Goal: Task Accomplishment & Management: Manage account settings

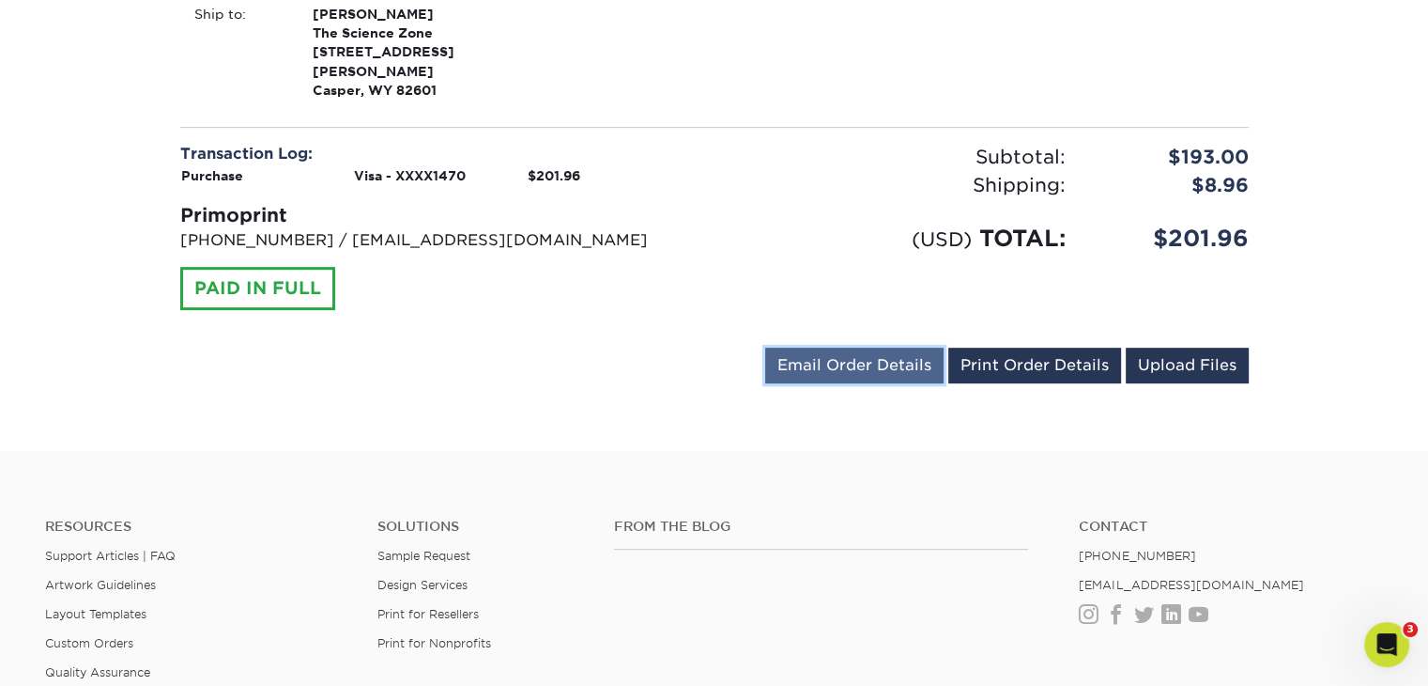
click at [911, 347] on link "Email Order Details" at bounding box center [854, 365] width 178 height 36
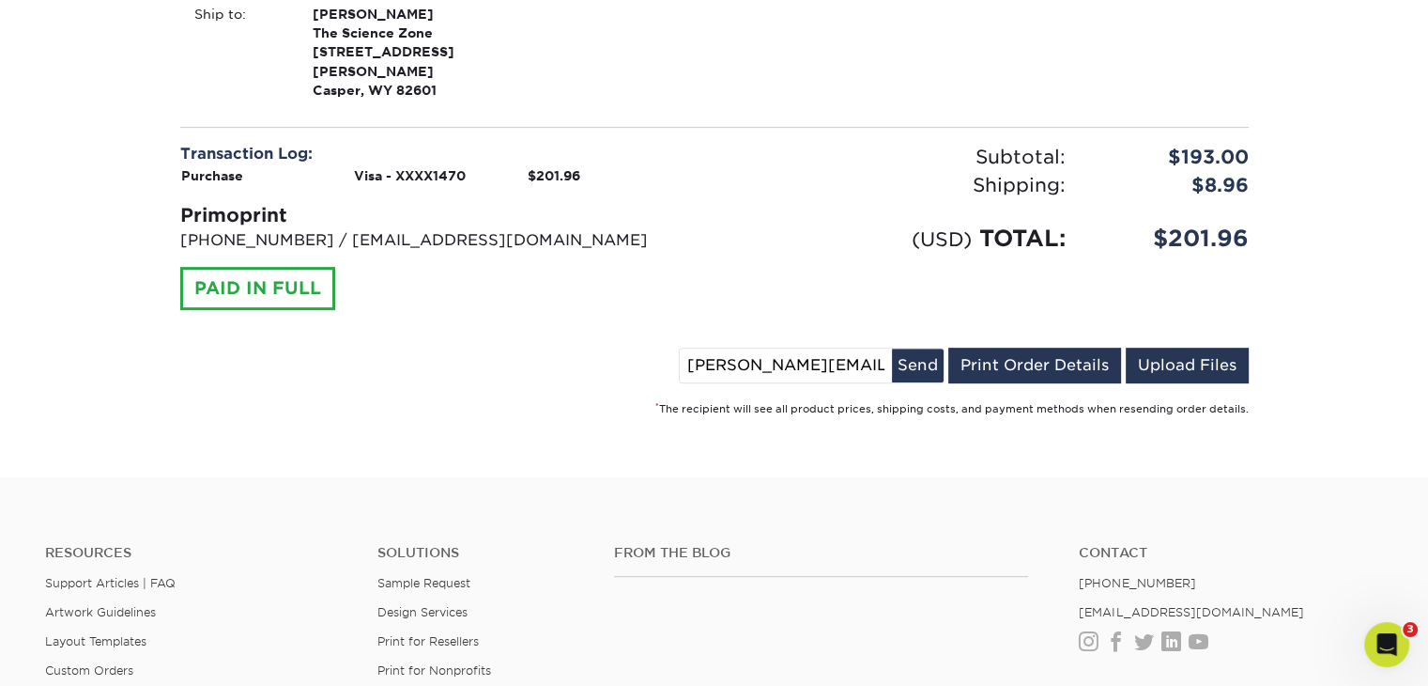
click at [825, 348] on input "[PERSON_NAME][EMAIL_ADDRESS][PERSON_NAME][DOMAIN_NAME]" at bounding box center [786, 365] width 212 height 34
click at [789, 348] on input "steven.schnell@thesciencezone.org" at bounding box center [786, 365] width 212 height 34
drag, startPoint x: 805, startPoint y: 334, endPoint x: 585, endPoint y: 332, distance: 219.8
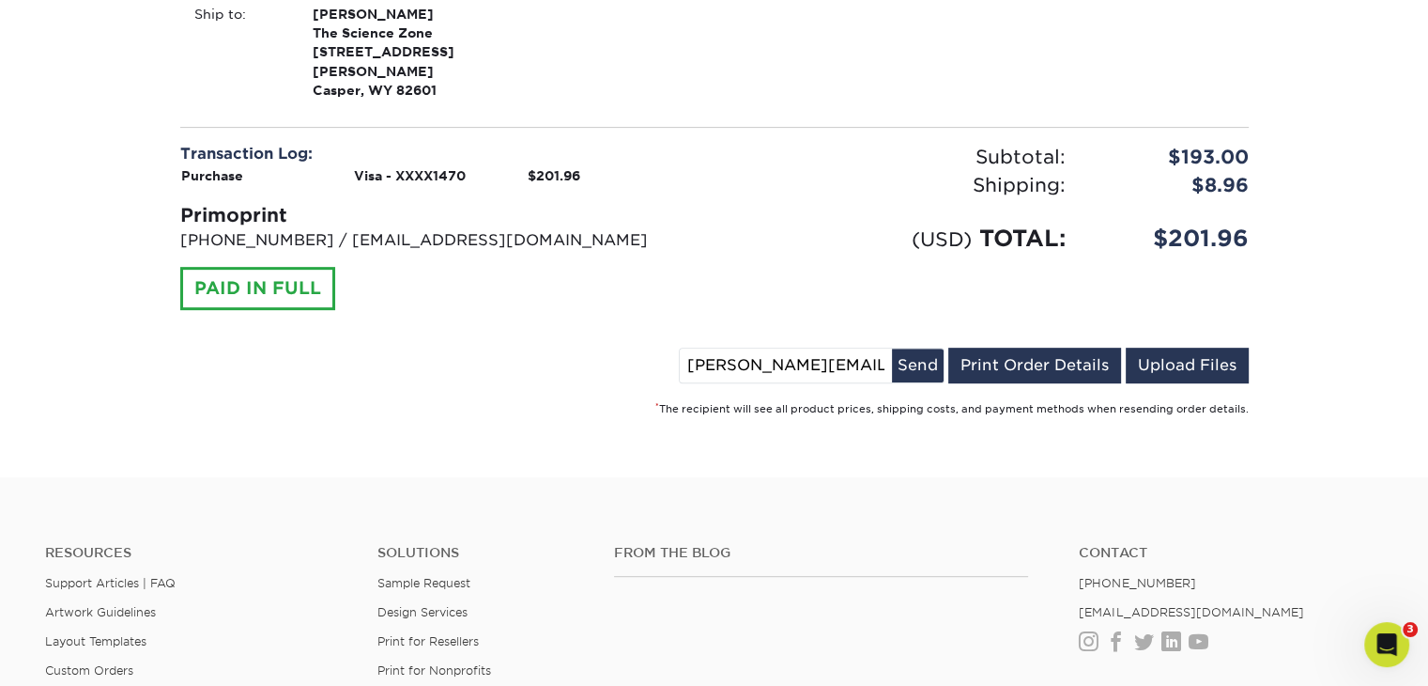
click at [586, 347] on div "steven.schnell@thesciencezone.org Send Email Order Details Print Order Details …" at bounding box center [714, 368] width 1069 height 43
type input "[EMAIL_ADDRESS][PERSON_NAME][DOMAIN_NAME]"
click at [918, 351] on button "Send" at bounding box center [918, 365] width 52 height 34
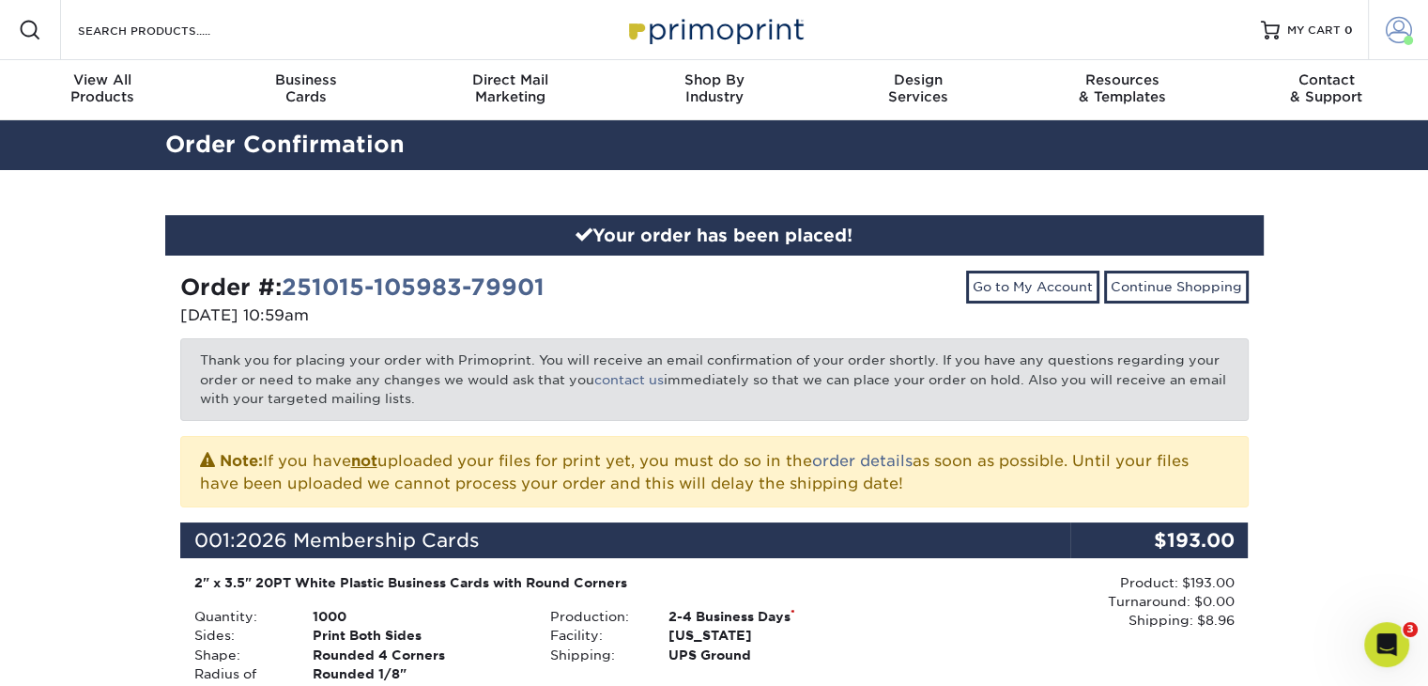
click at [1386, 35] on span at bounding box center [1399, 30] width 26 height 26
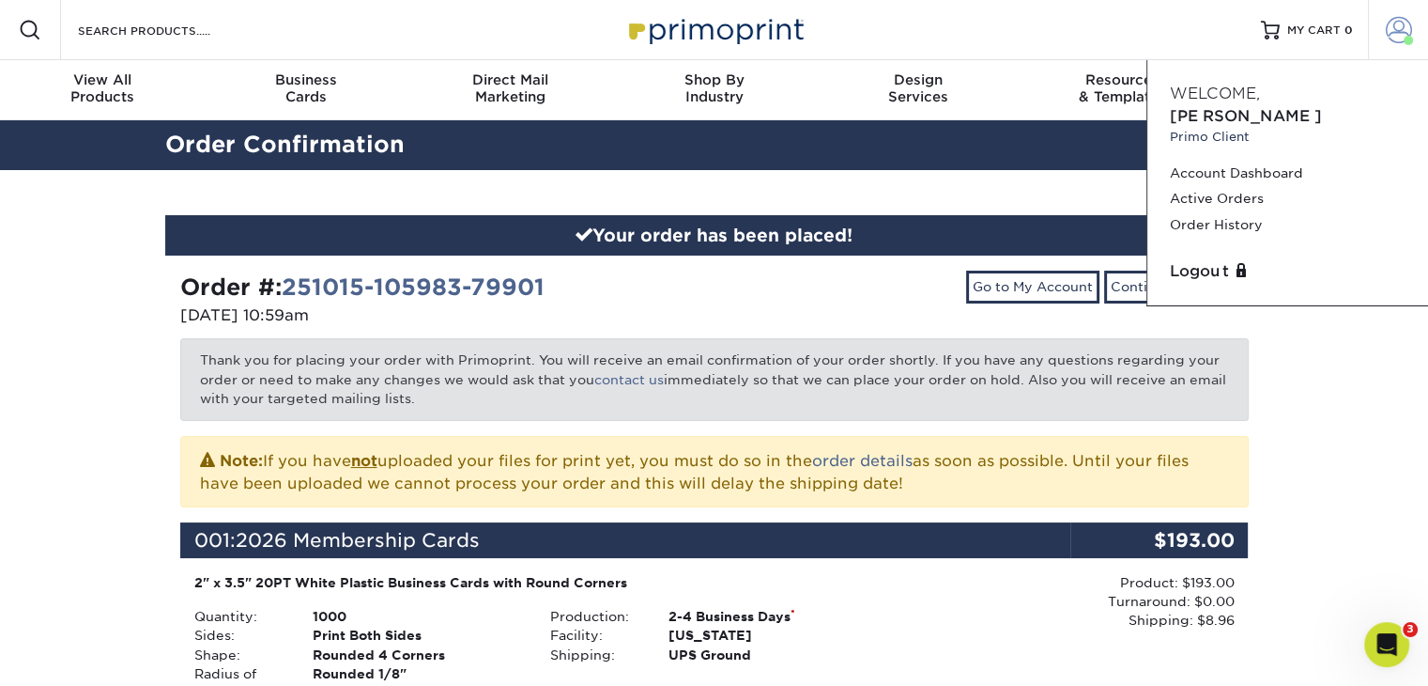
click at [1402, 35] on span at bounding box center [1399, 30] width 26 height 26
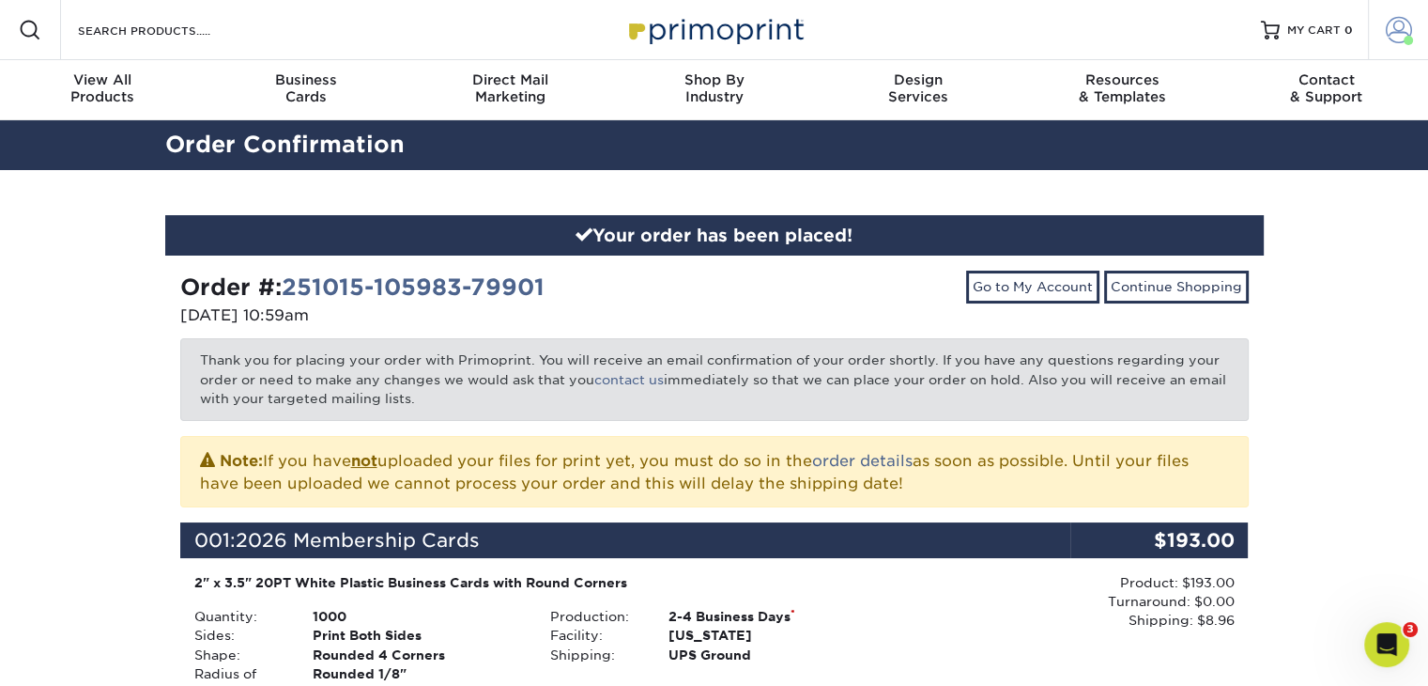
click at [1402, 35] on span at bounding box center [1399, 30] width 26 height 26
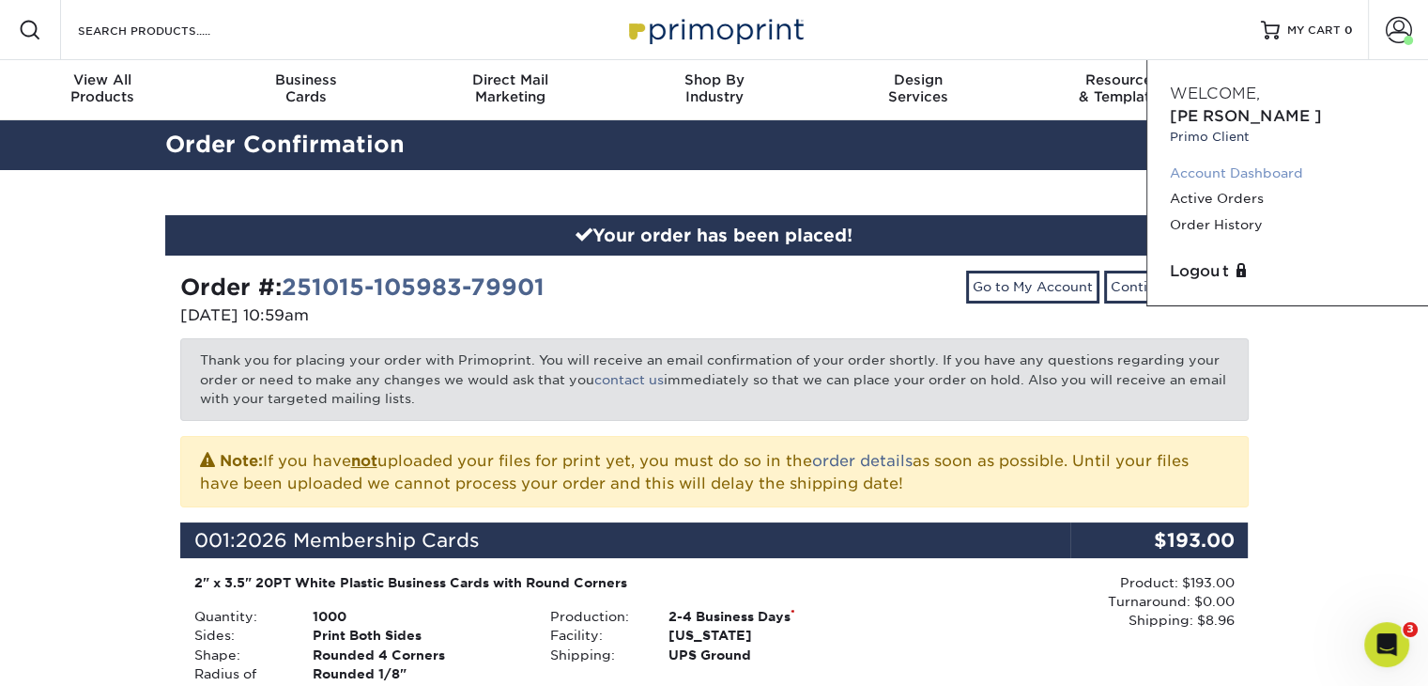
click at [1238, 161] on link "Account Dashboard" at bounding box center [1288, 173] width 236 height 25
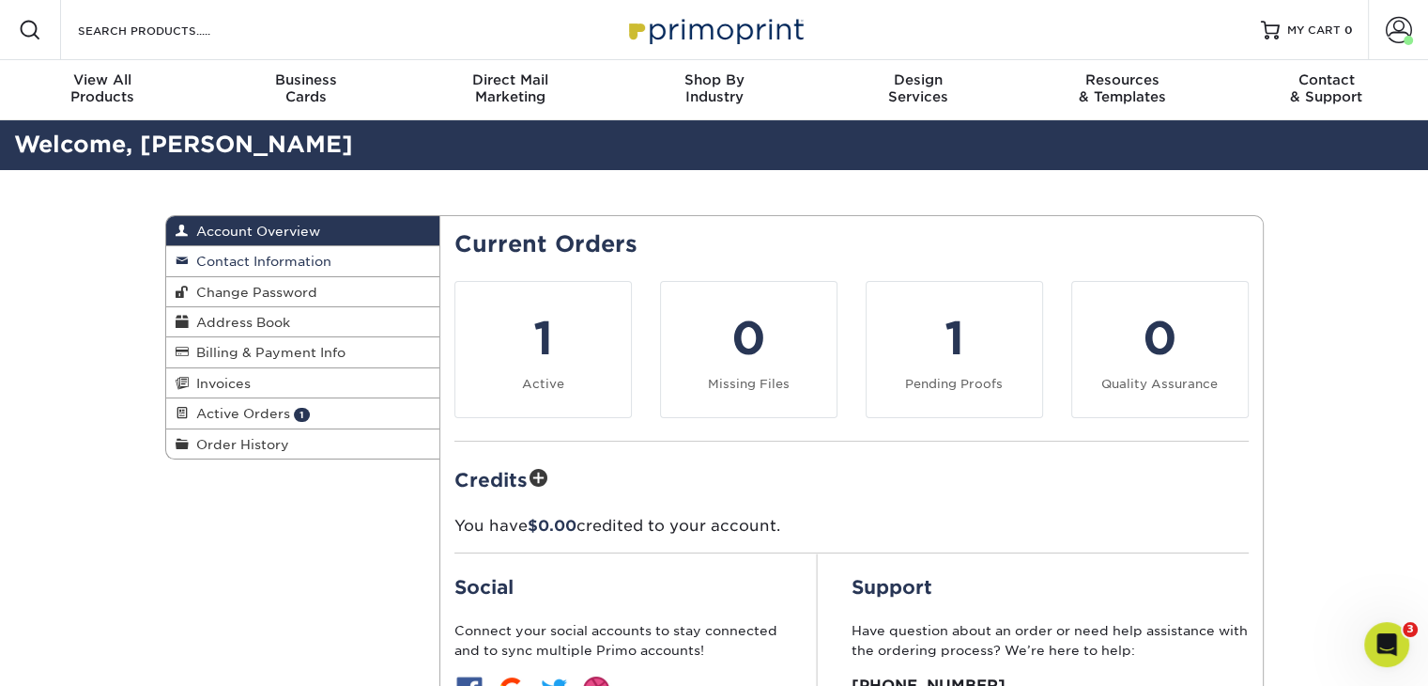
click at [233, 254] on span "Contact Information" at bounding box center [260, 261] width 143 height 15
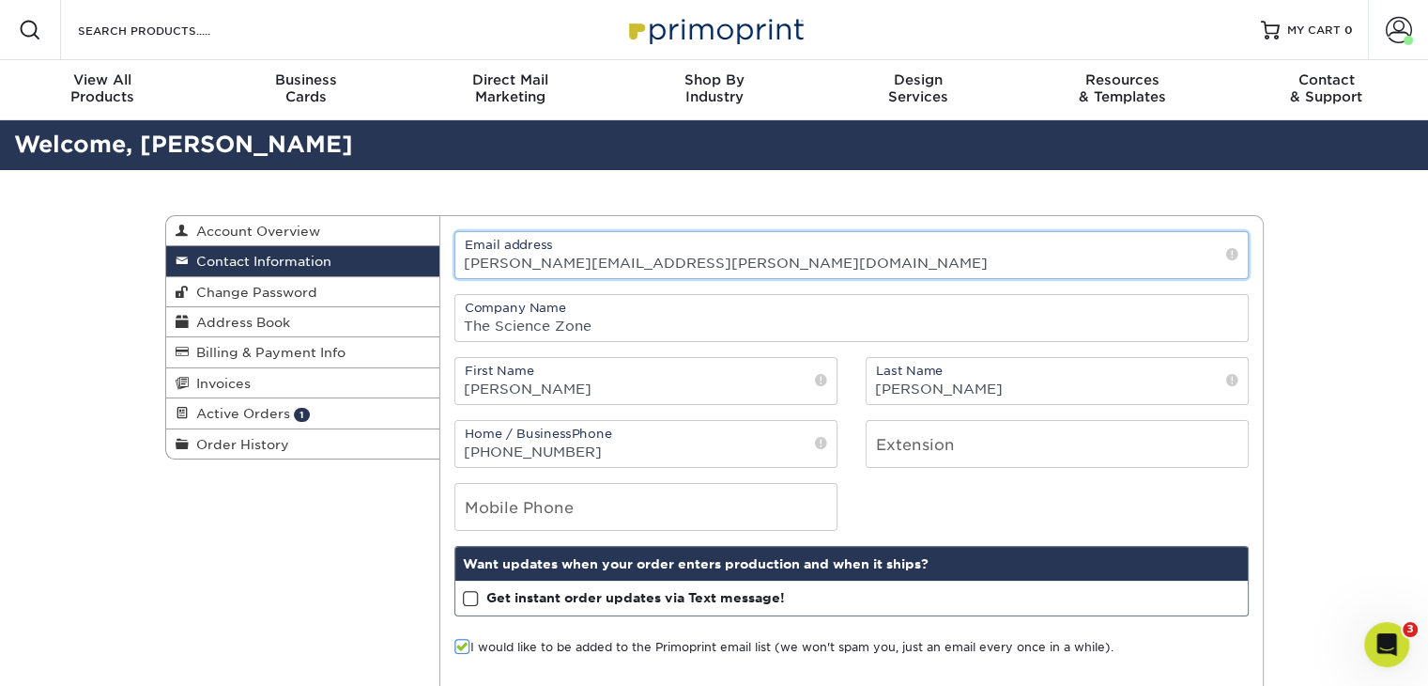
click at [849, 254] on input "steven.schnell@thesciencezone.org" at bounding box center [851, 255] width 793 height 46
drag, startPoint x: 813, startPoint y: 254, endPoint x: 413, endPoint y: 260, distance: 400.1
click at [413, 215] on div "Contact Information Account Overview Contact Information Change Password Addres…" at bounding box center [714, 215] width 1099 height 0
type input "brian.helling@thesciencezone.org"
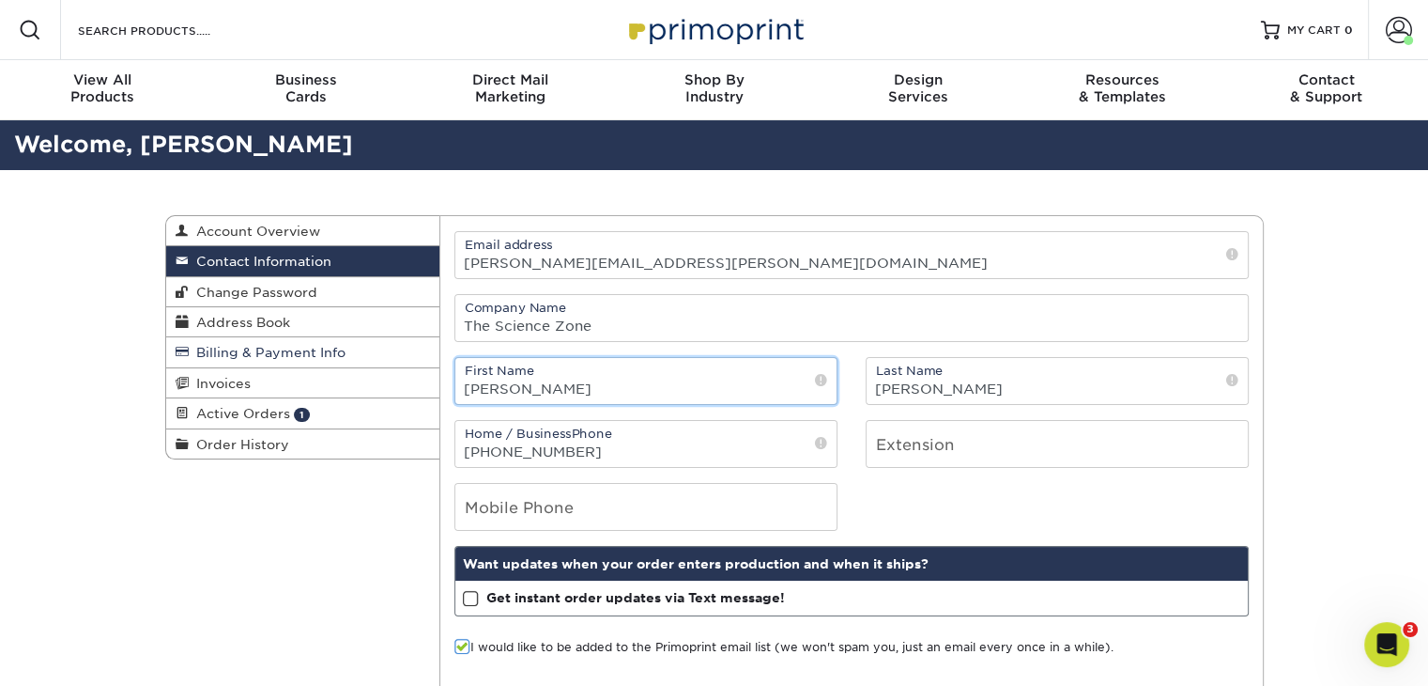
drag, startPoint x: 530, startPoint y: 384, endPoint x: 285, endPoint y: 339, distance: 248.3
click at [285, 215] on div "Contact Information Account Overview Contact Information Change Password Addres…" at bounding box center [714, 215] width 1099 height 0
type input "Brian"
type input "B"
type input "Helling"
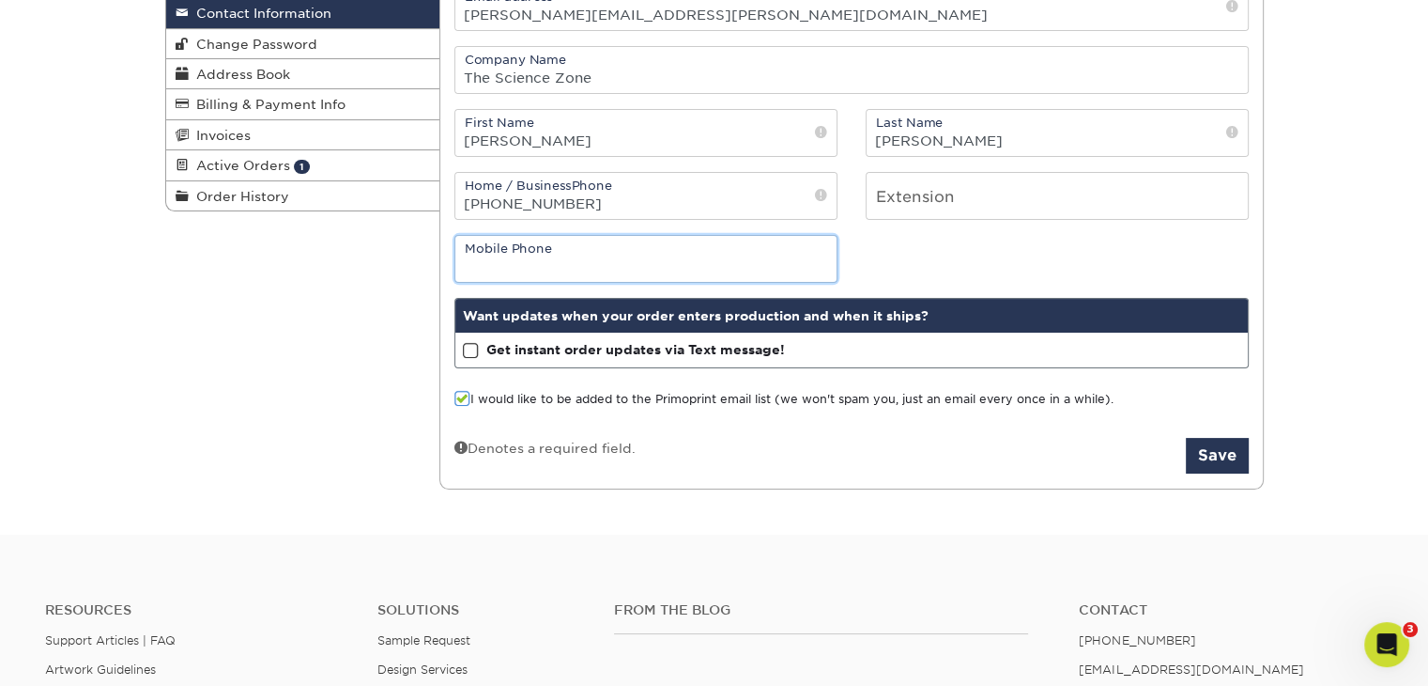
scroll to position [94, 0]
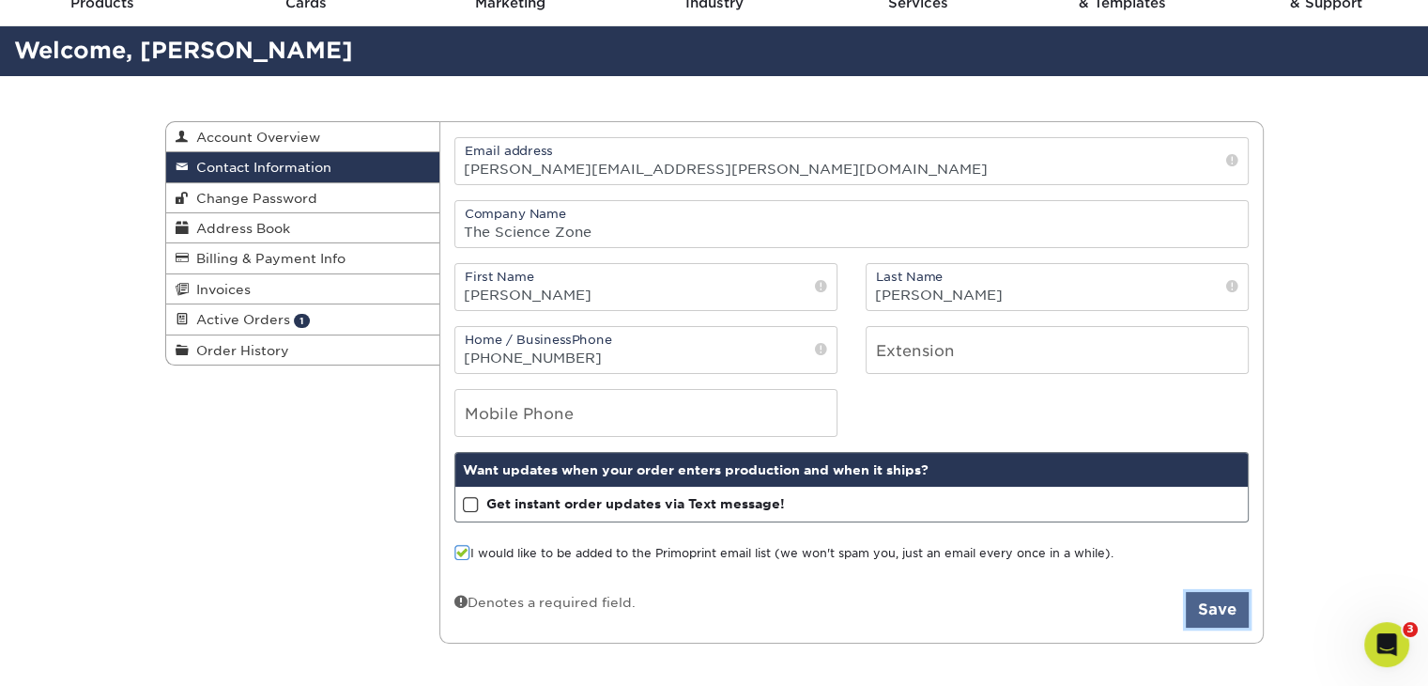
click at [1198, 605] on button "Save" at bounding box center [1217, 610] width 63 height 36
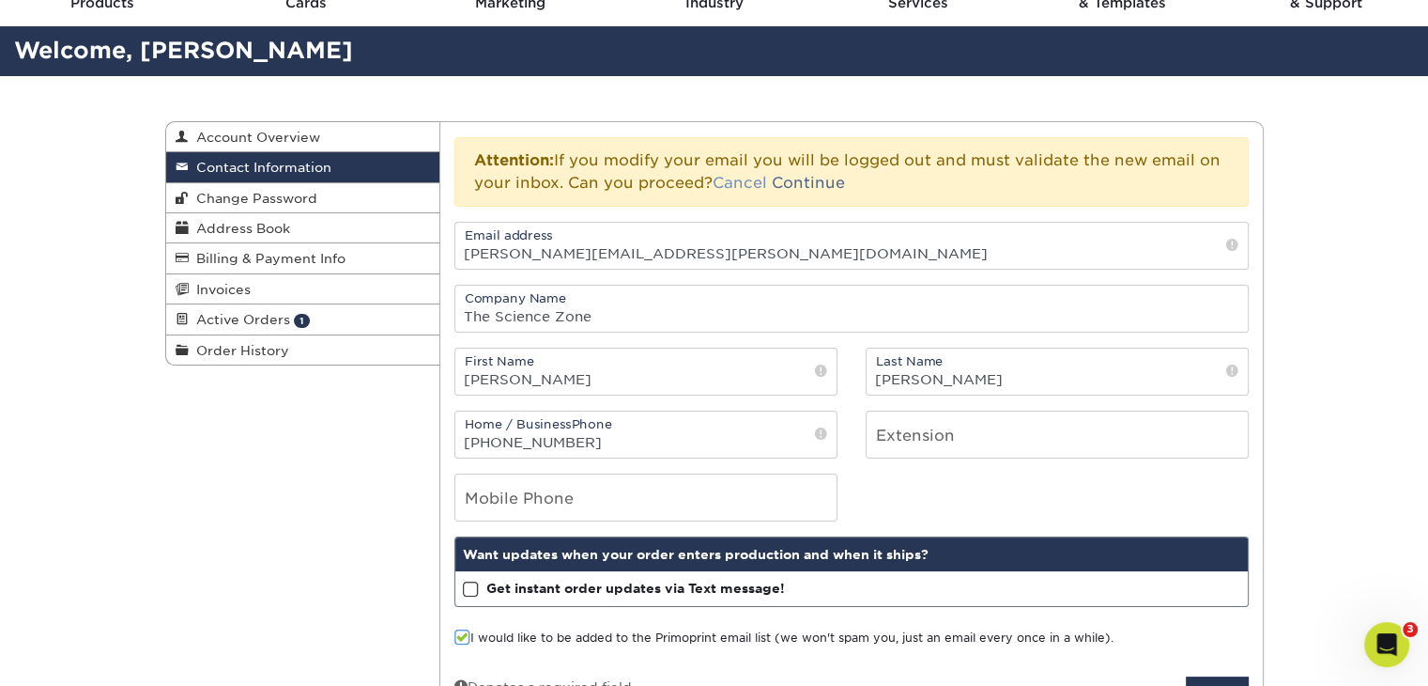
click at [736, 181] on link "Cancel" at bounding box center [740, 183] width 54 height 18
type input "steven.schnell@thesciencezone.org"
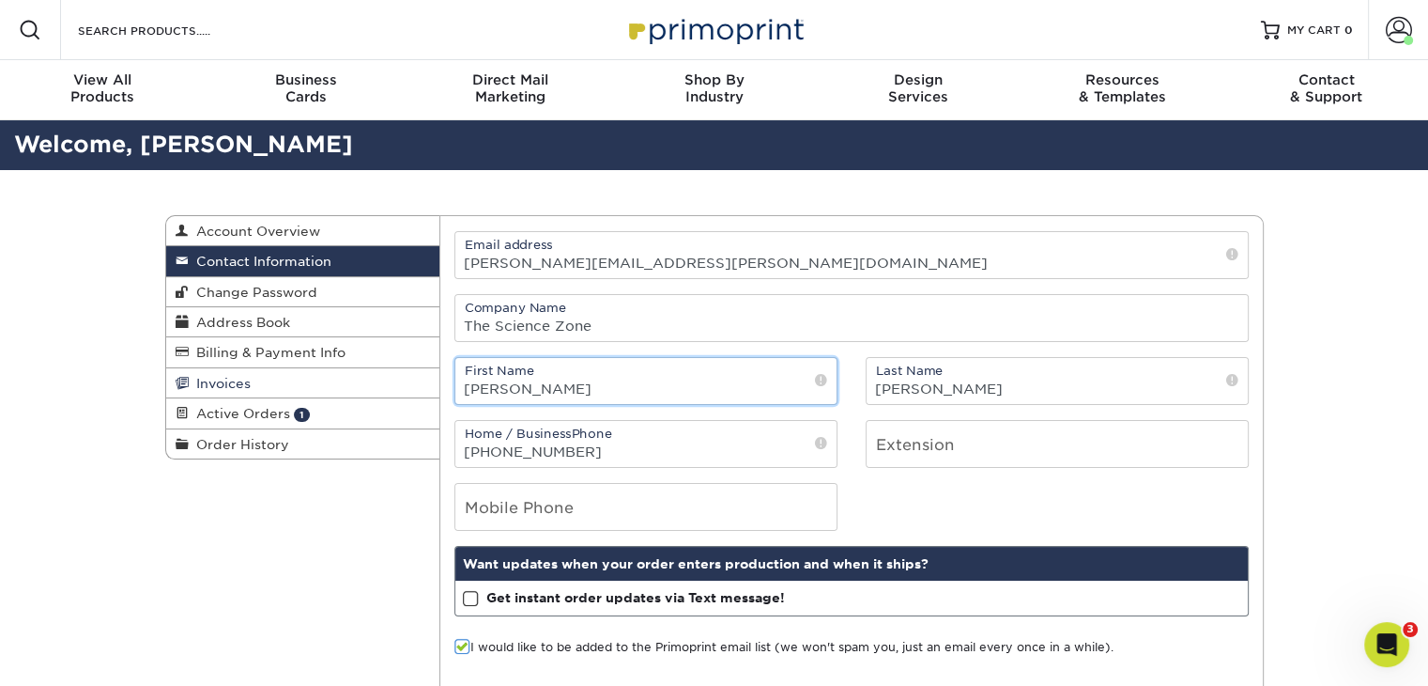
drag, startPoint x: 537, startPoint y: 385, endPoint x: 408, endPoint y: 369, distance: 130.6
click at [408, 215] on div "Contact Information Account Overview Contact Information Change Password Addres…" at bounding box center [714, 215] width 1099 height 0
type input "Keri"
type input "[PERSON_NAME]"
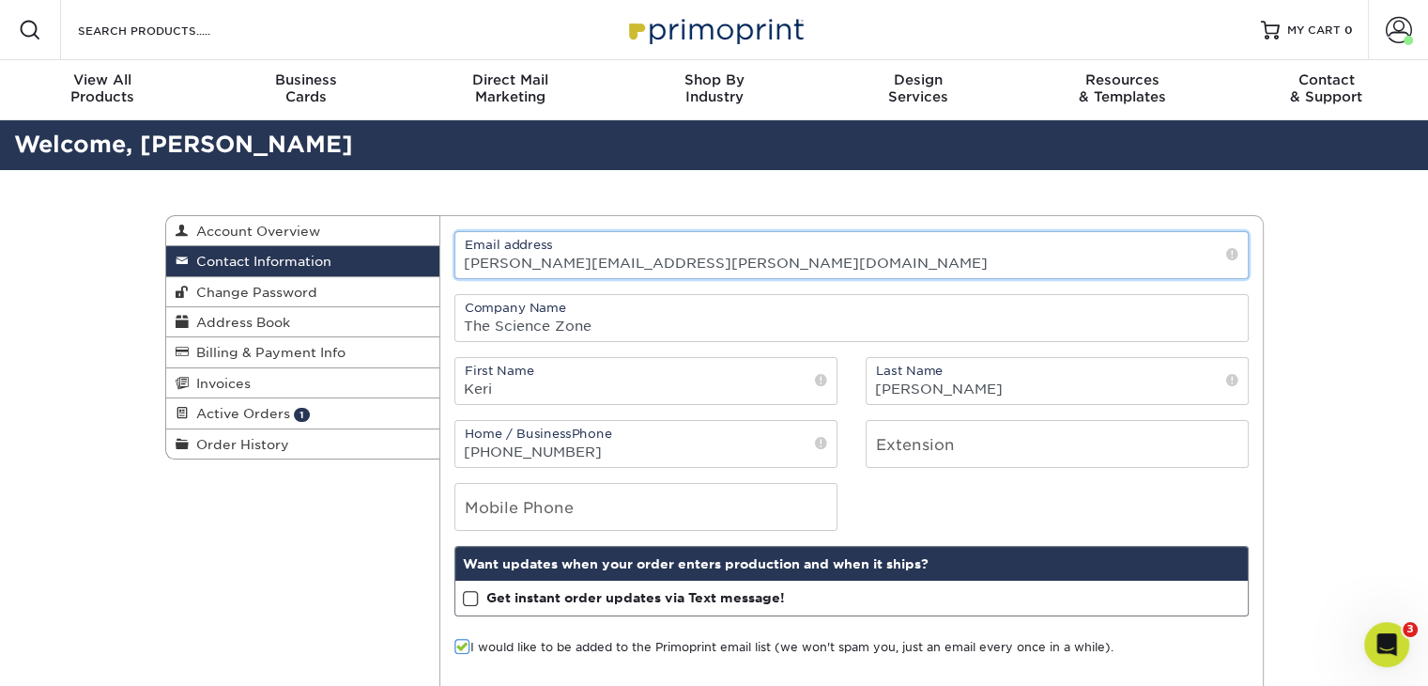
drag, startPoint x: 564, startPoint y: 260, endPoint x: 332, endPoint y: 248, distance: 232.3
click at [342, 215] on div "Contact Information Account Overview Contact Information Change Password Addres…" at bounding box center [714, 215] width 1099 height 0
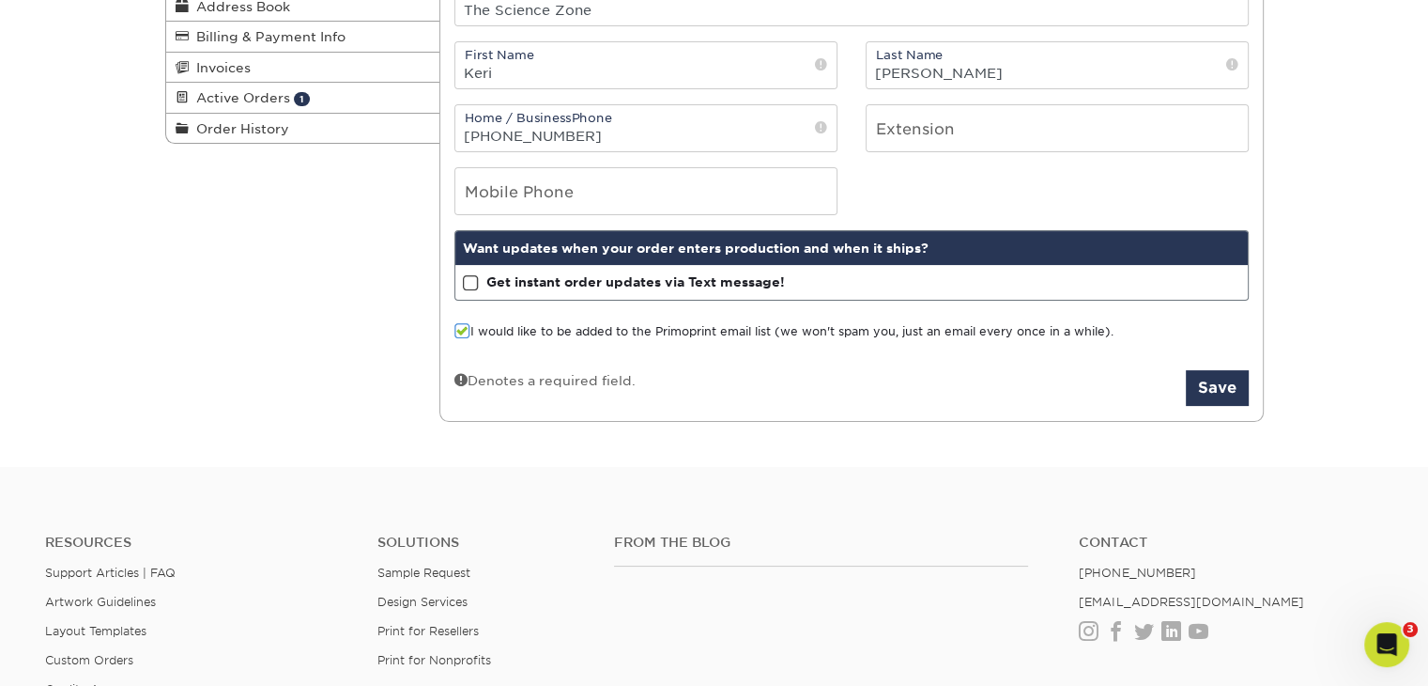
scroll to position [376, 0]
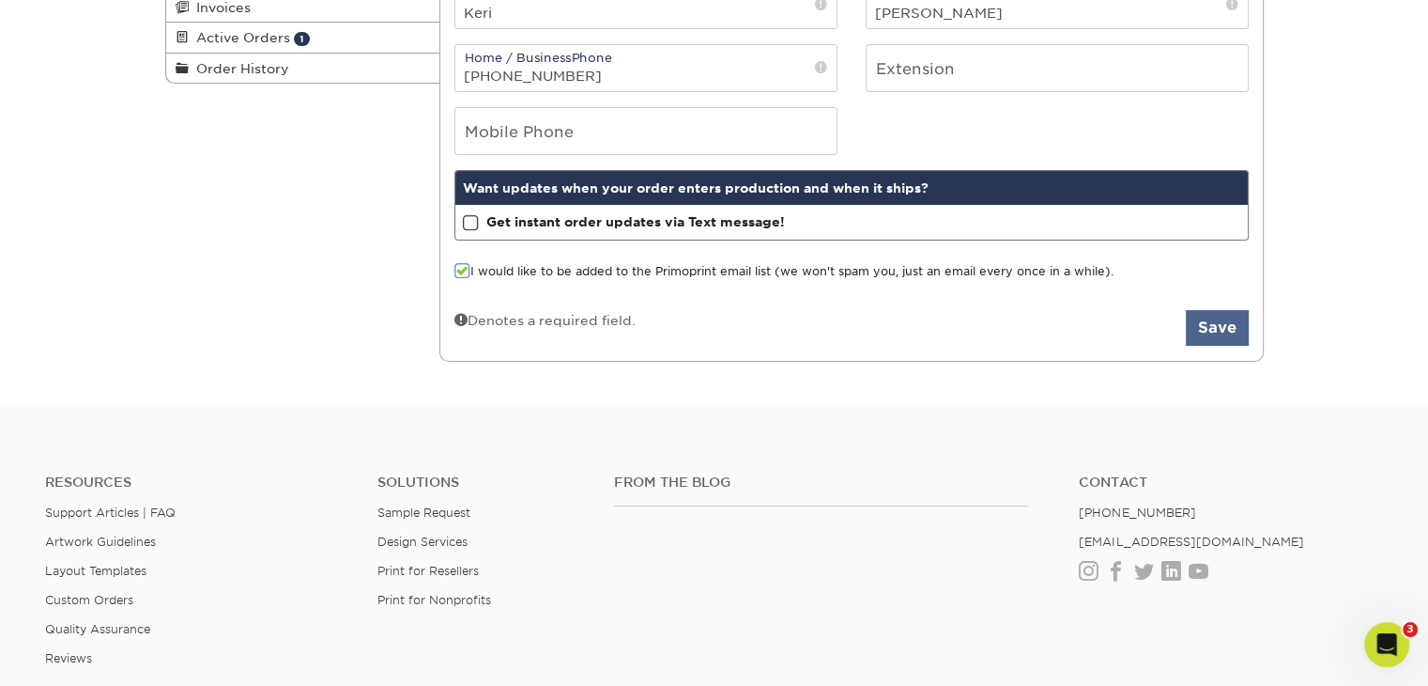
type input "[EMAIL_ADDRESS][PERSON_NAME][DOMAIN_NAME]"
click at [1220, 328] on button "Save" at bounding box center [1217, 328] width 63 height 36
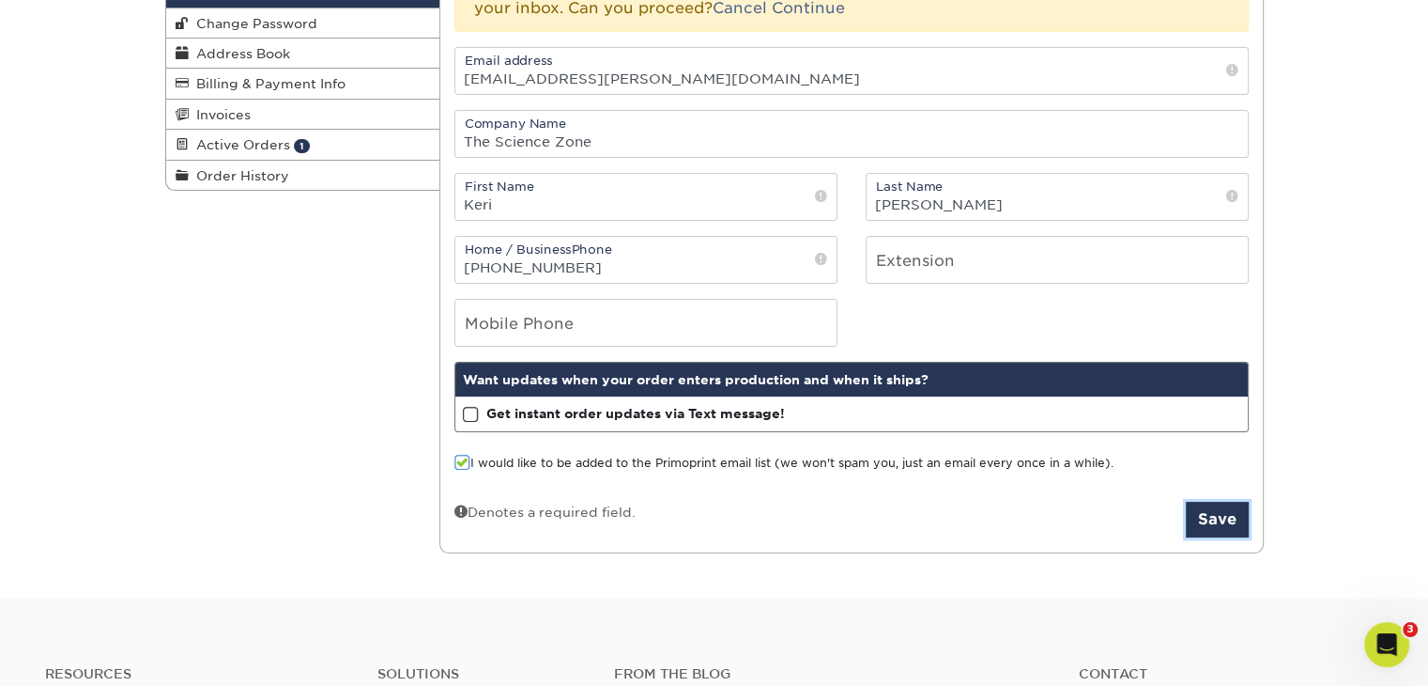
scroll to position [282, 0]
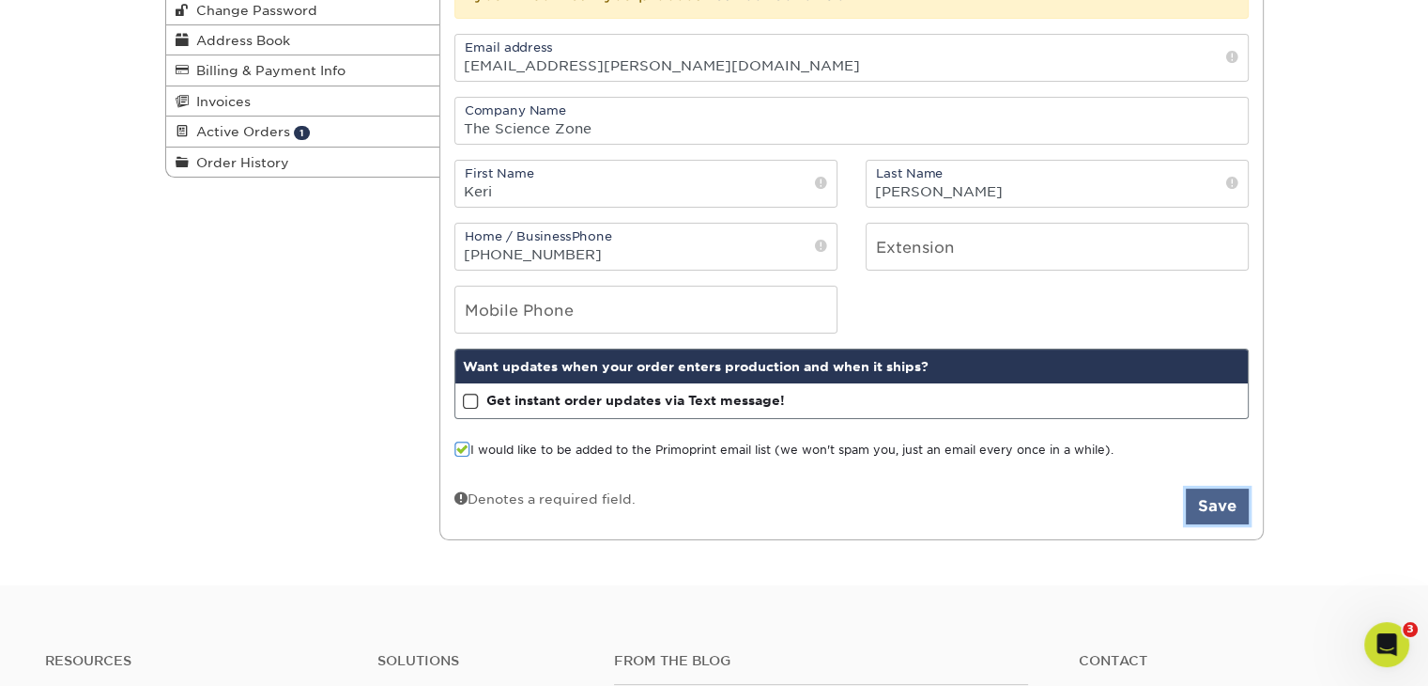
click at [1224, 508] on button "Save" at bounding box center [1217, 506] width 63 height 36
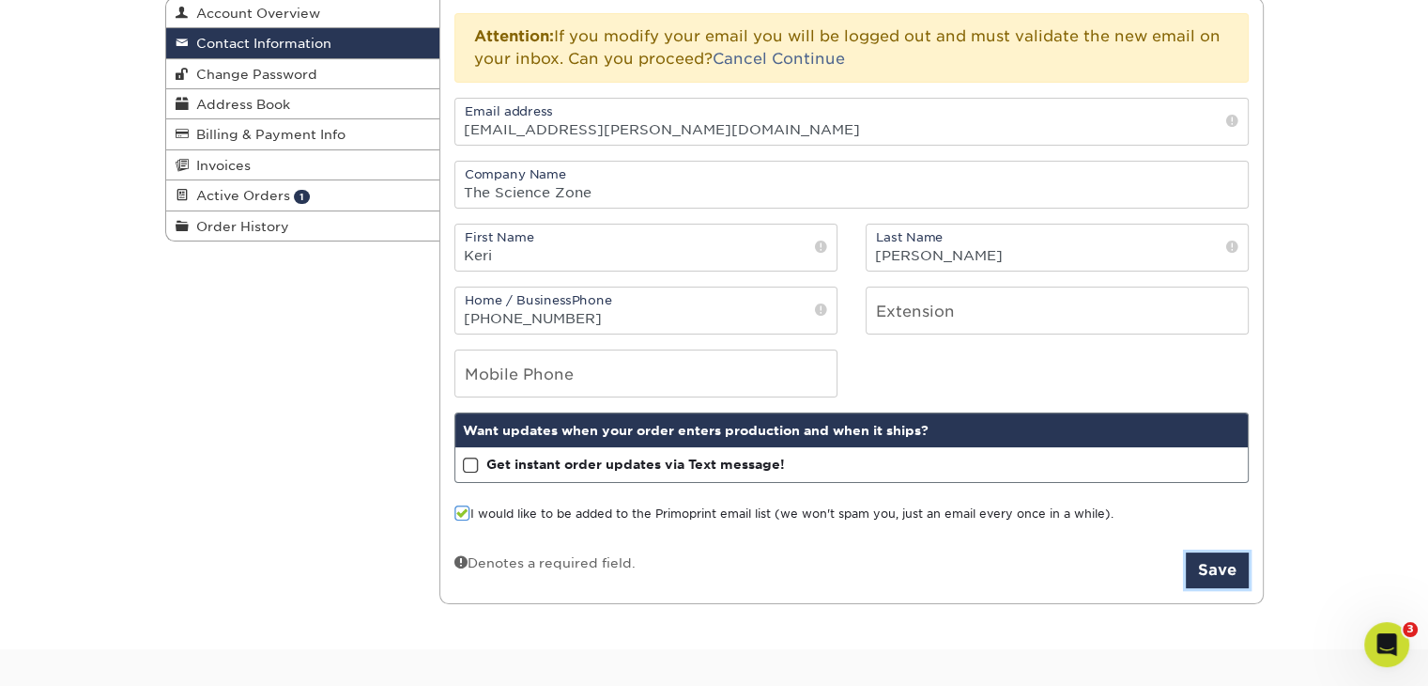
scroll to position [188, 0]
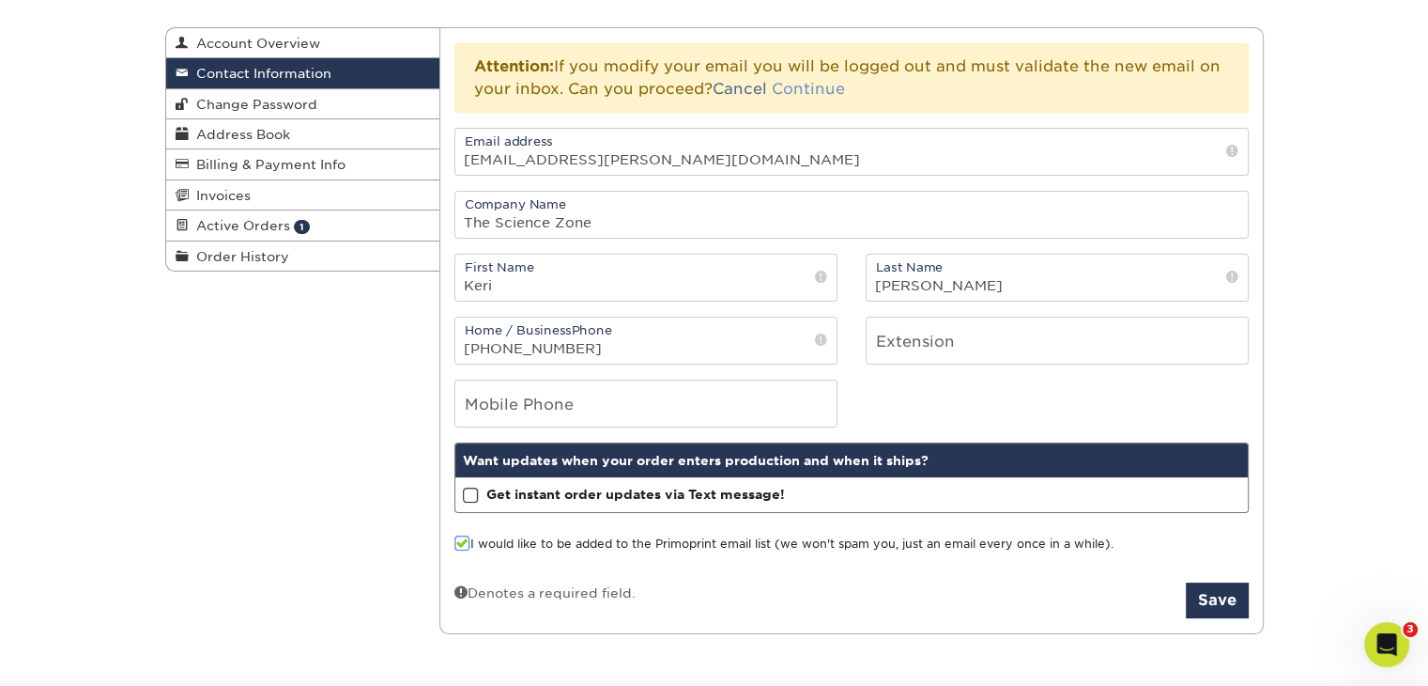
click at [793, 82] on link "Continue" at bounding box center [808, 89] width 73 height 18
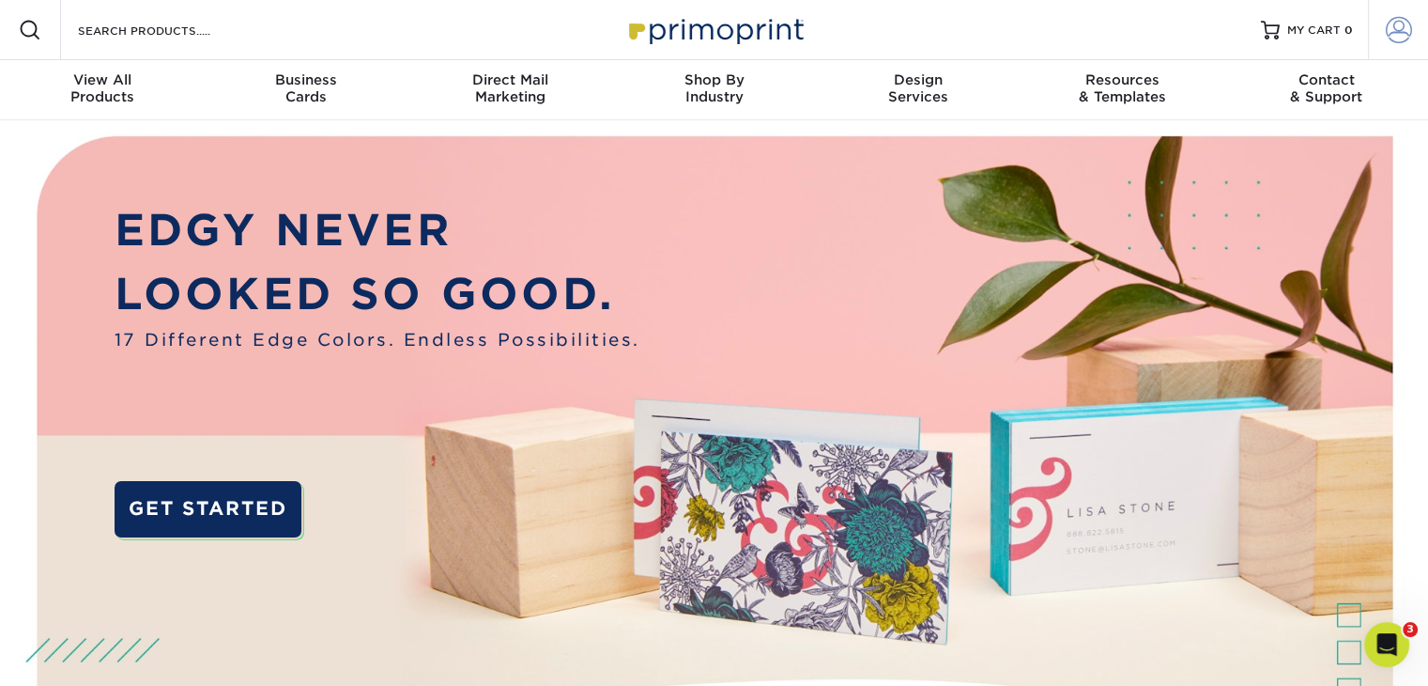
type input "steven.schnell@thesciencezone.org"
click at [1405, 30] on span at bounding box center [1399, 30] width 26 height 26
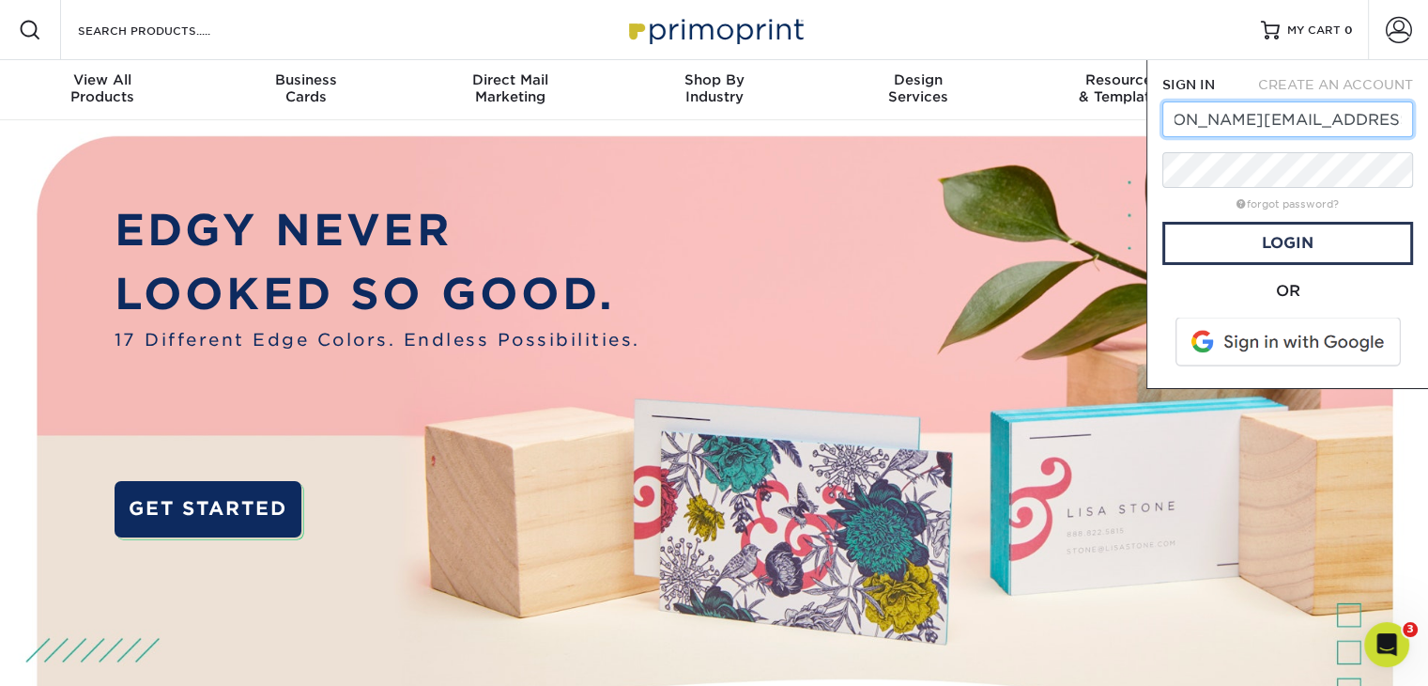
click at [1351, 117] on input "steven.schnell@thesciencezone.org" at bounding box center [1288, 119] width 251 height 36
click at [1312, 255] on link "Login" at bounding box center [1288, 243] width 251 height 43
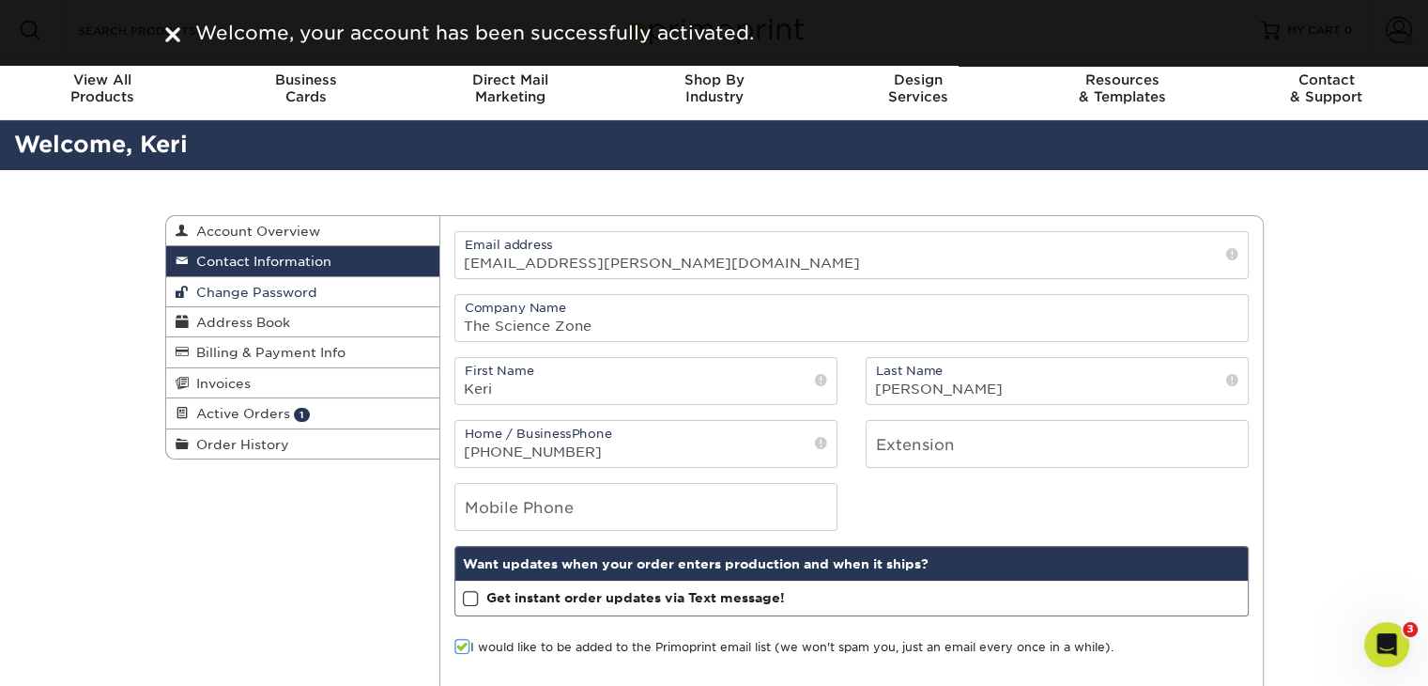
click at [253, 288] on span "Change Password" at bounding box center [253, 292] width 129 height 15
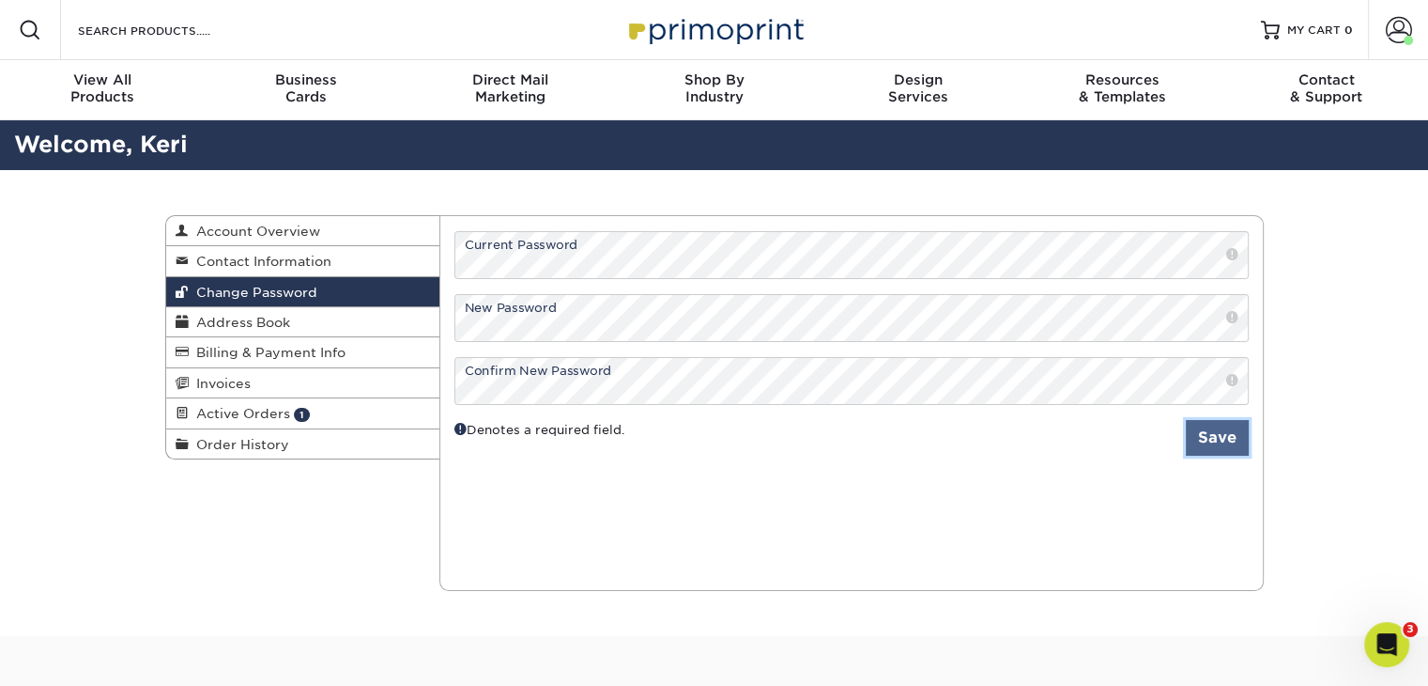
click at [1210, 441] on button "Save" at bounding box center [1217, 438] width 63 height 36
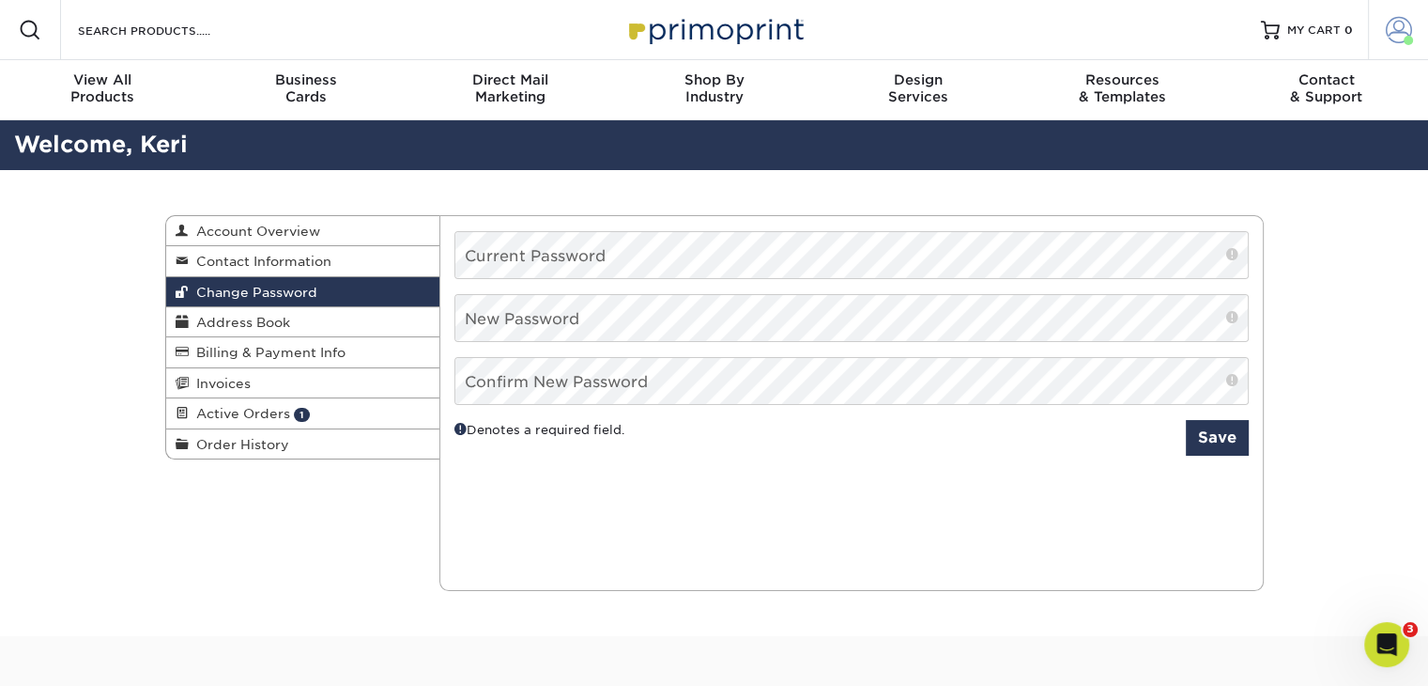
click at [1393, 30] on span at bounding box center [1399, 30] width 26 height 26
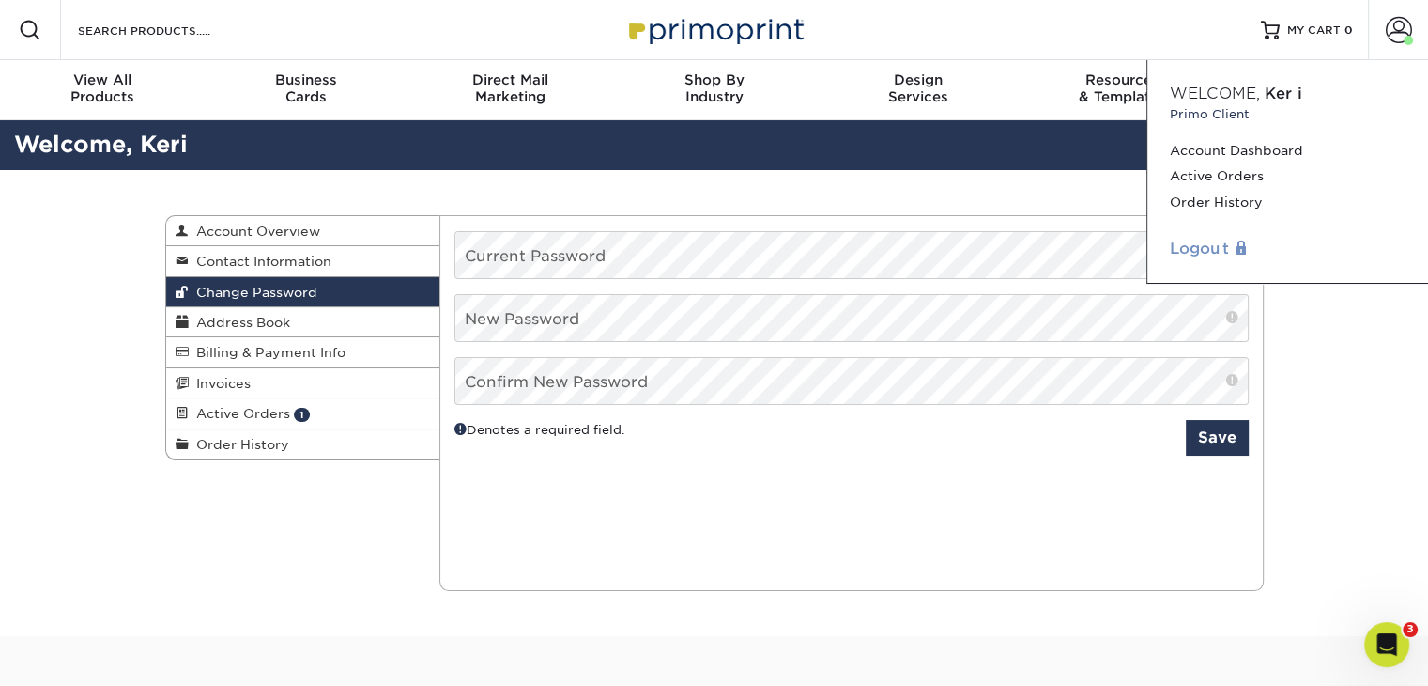
click at [1175, 254] on link "Logout" at bounding box center [1288, 249] width 236 height 23
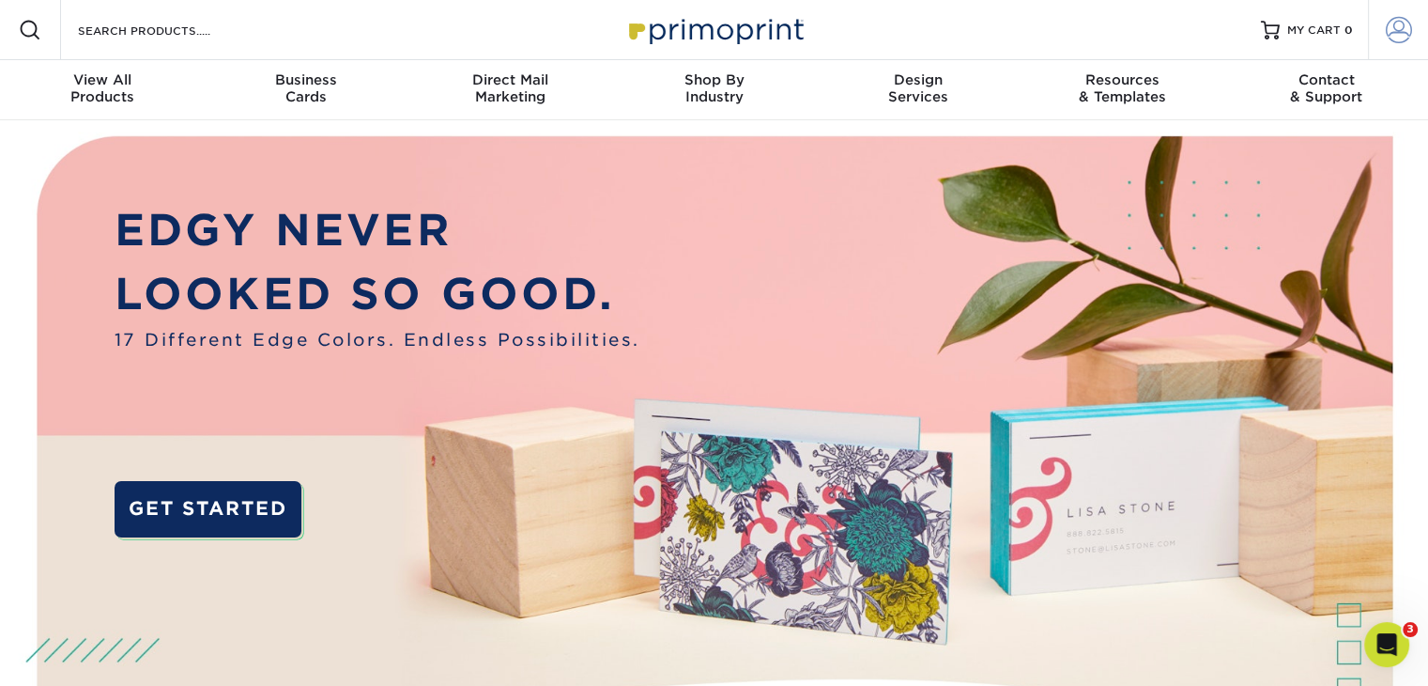
type input "[EMAIL_ADDRESS][PERSON_NAME][DOMAIN_NAME]"
click at [1401, 27] on span at bounding box center [1399, 30] width 26 height 26
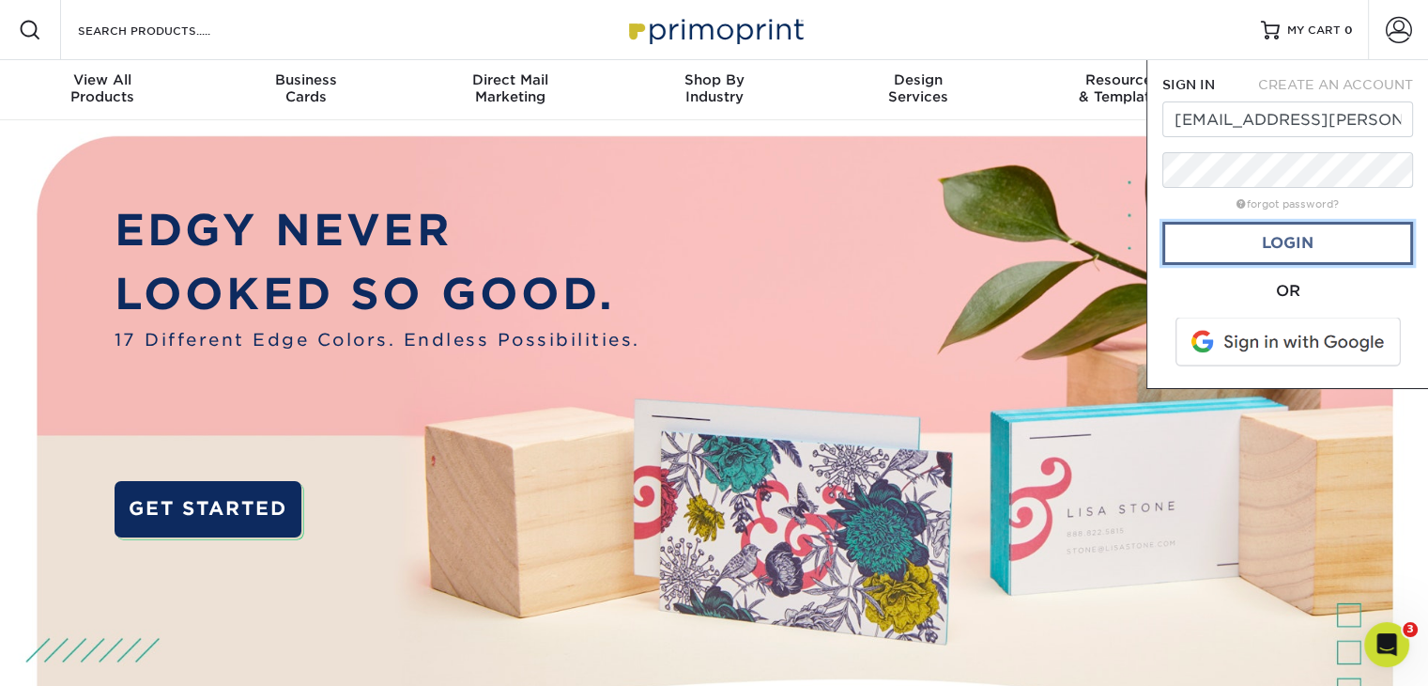
click at [1264, 253] on link "Login" at bounding box center [1288, 243] width 251 height 43
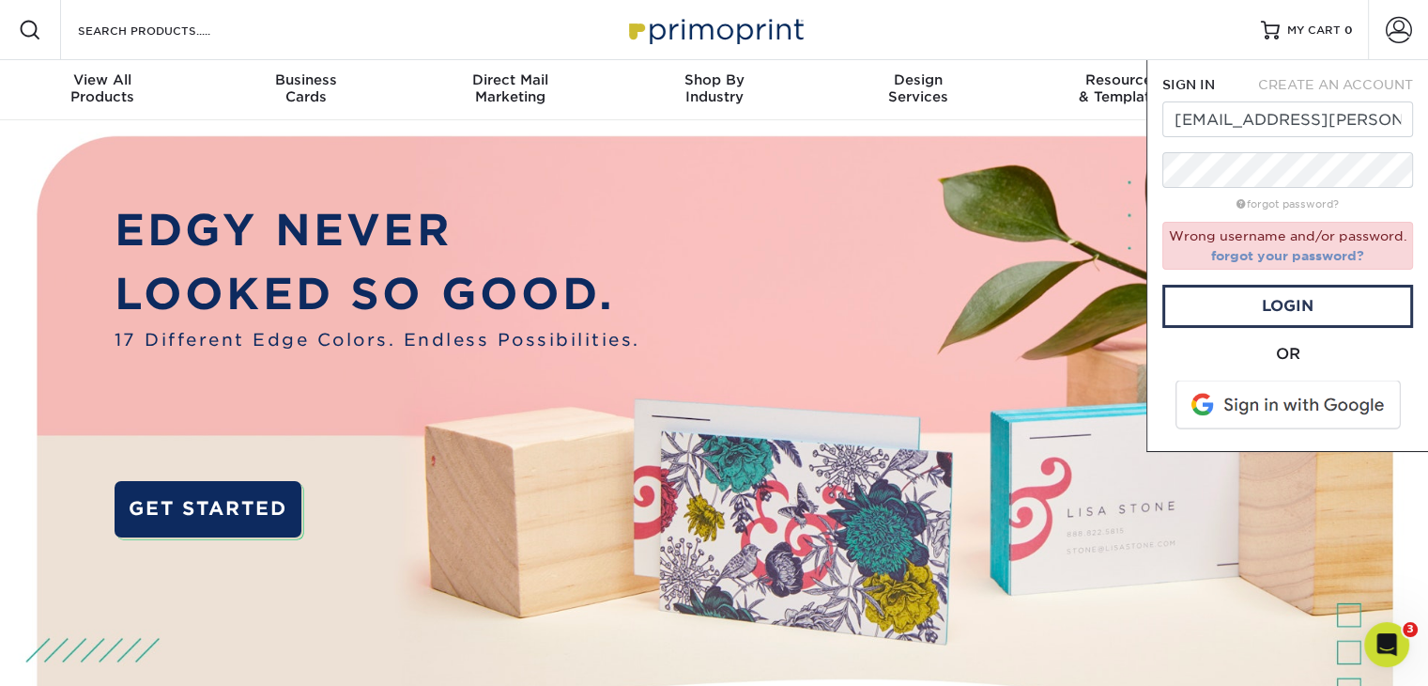
click at [1255, 254] on link "forgot your password?" at bounding box center [1287, 255] width 153 height 15
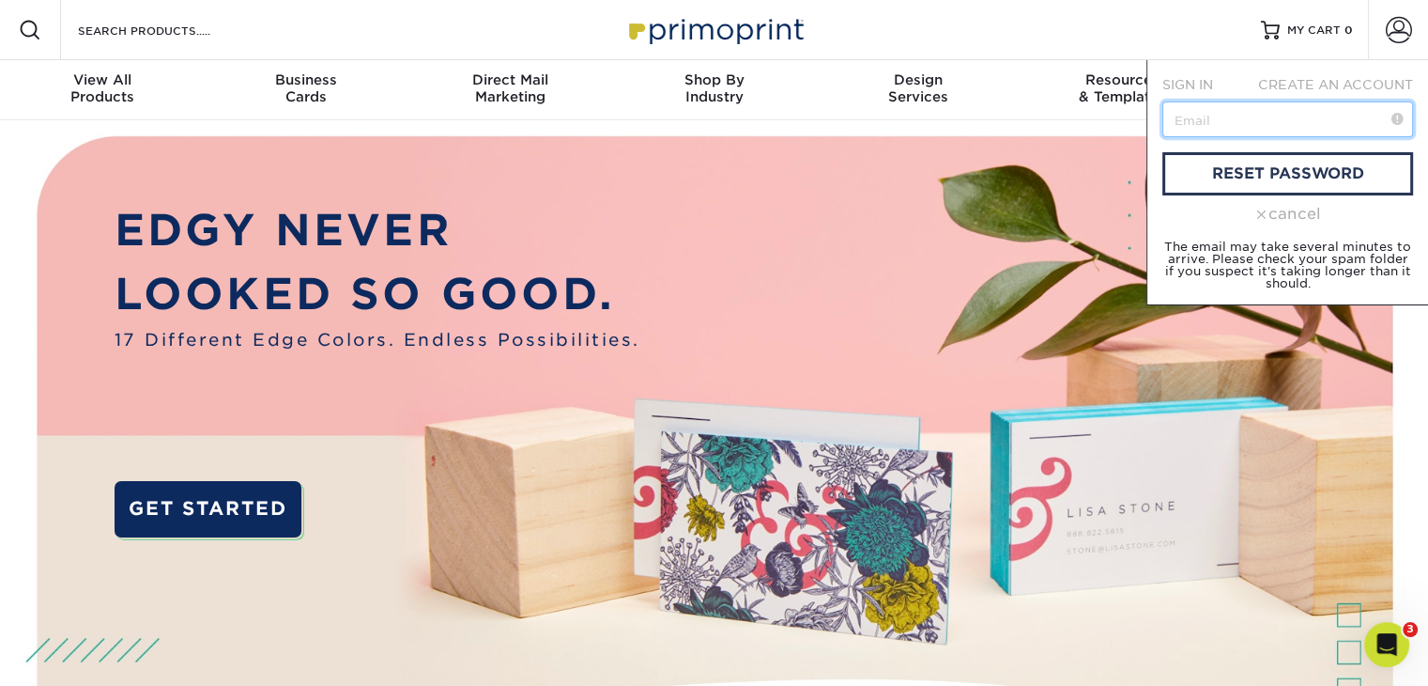
click at [1277, 120] on input "text" at bounding box center [1288, 119] width 251 height 36
type input "keri.owen@thesciencezone.org"
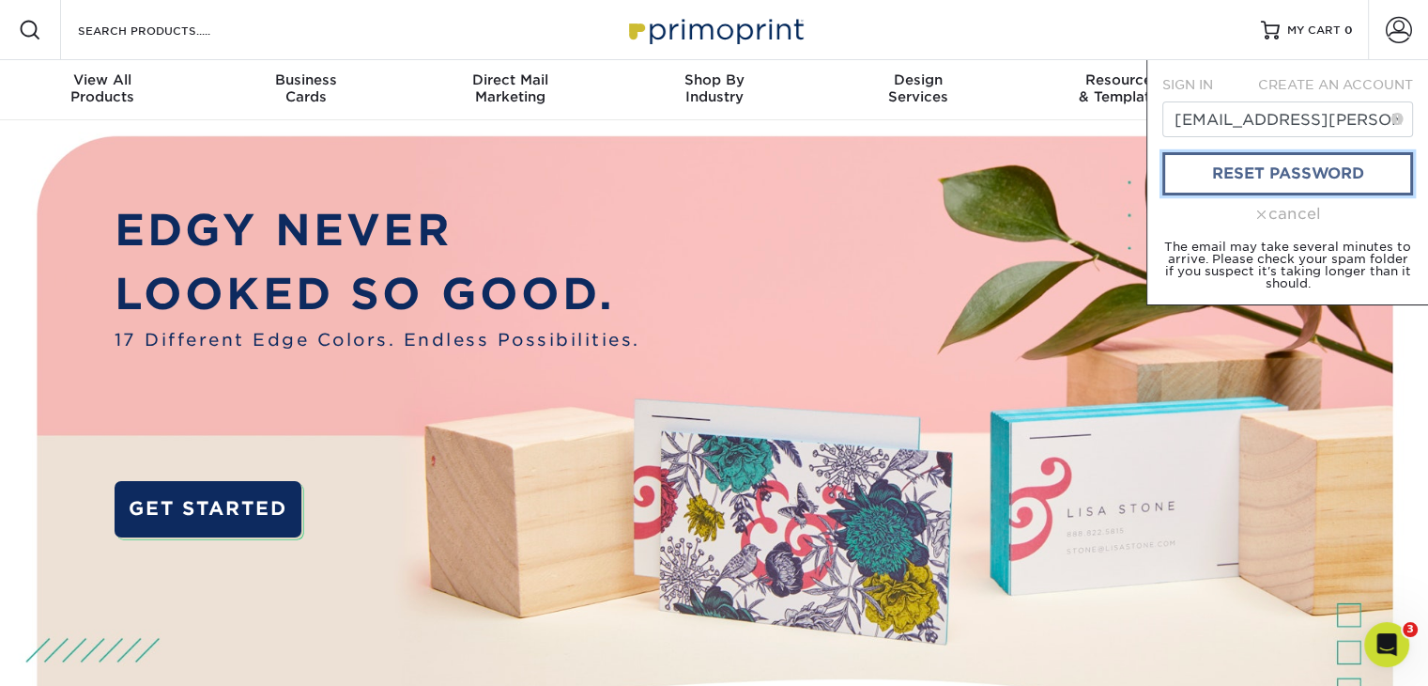
click at [1250, 174] on link "reset password" at bounding box center [1288, 173] width 251 height 43
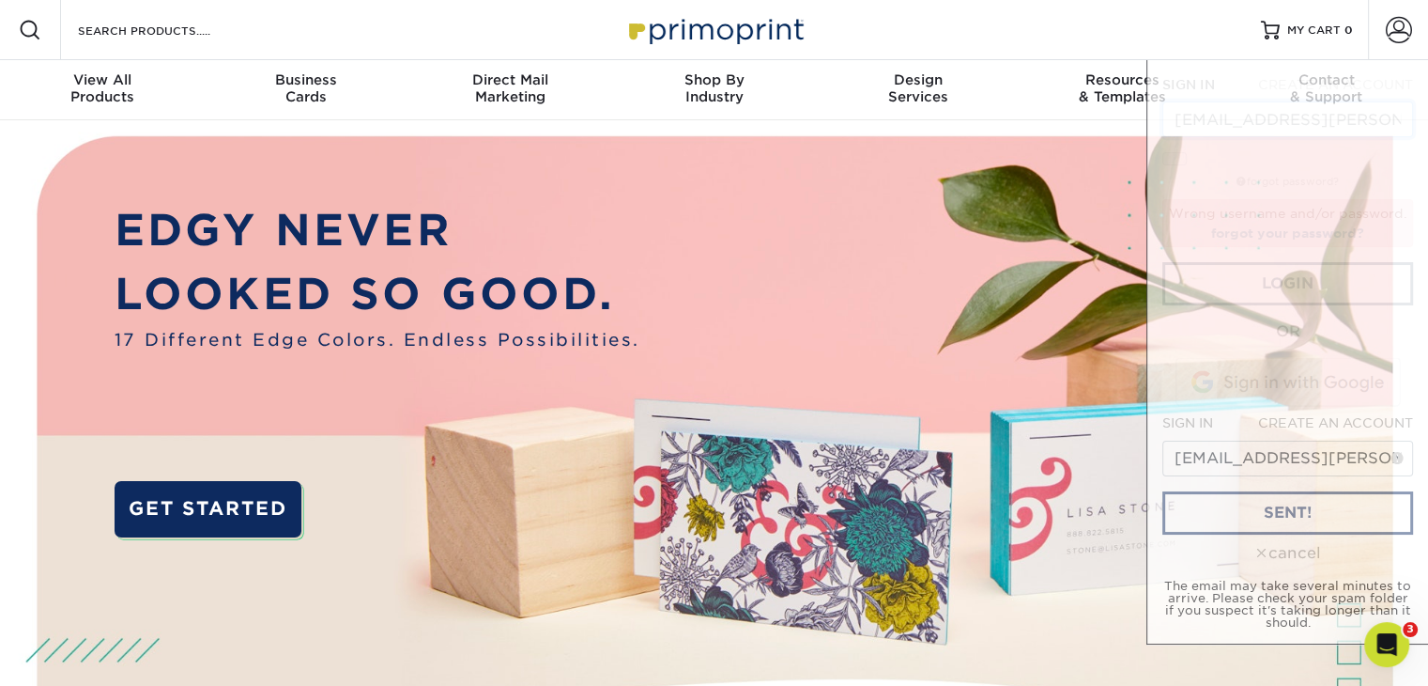
scroll to position [0, 18]
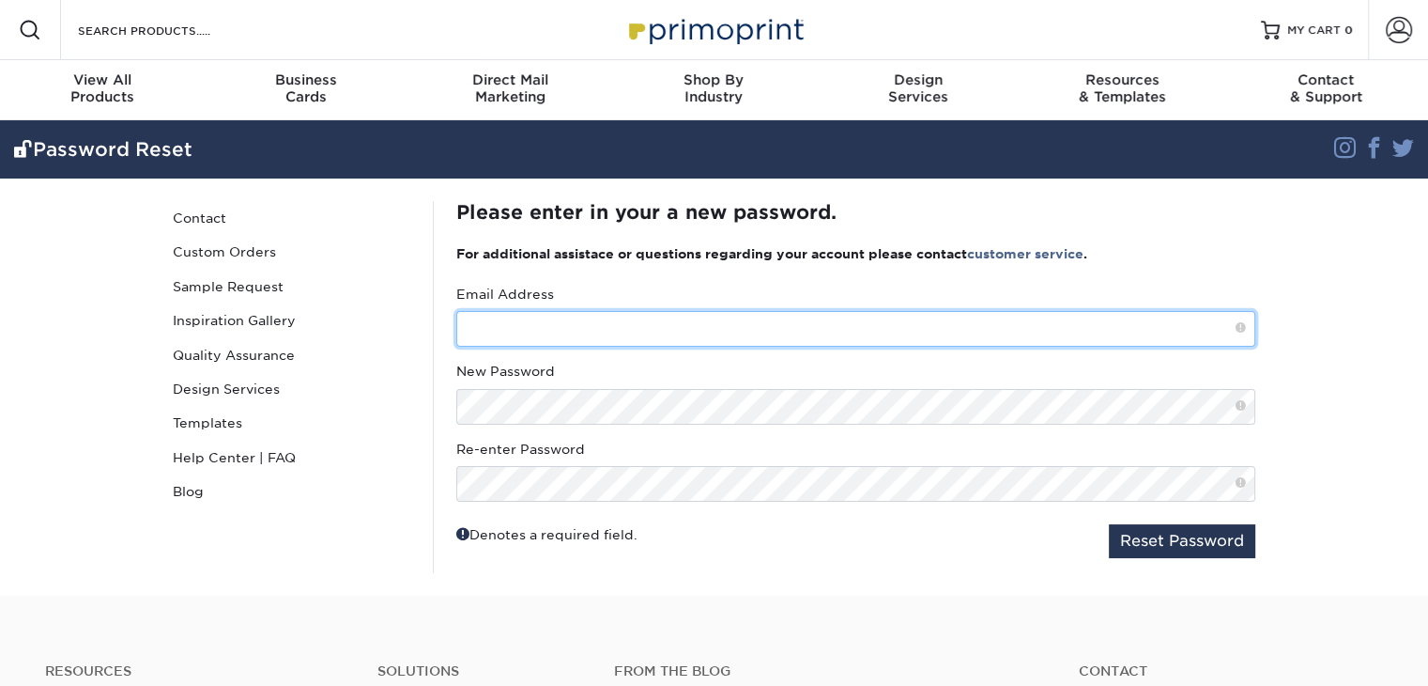
click at [498, 327] on input "text" at bounding box center [855, 329] width 799 height 36
type input "[EMAIL_ADDRESS][PERSON_NAME][DOMAIN_NAME]"
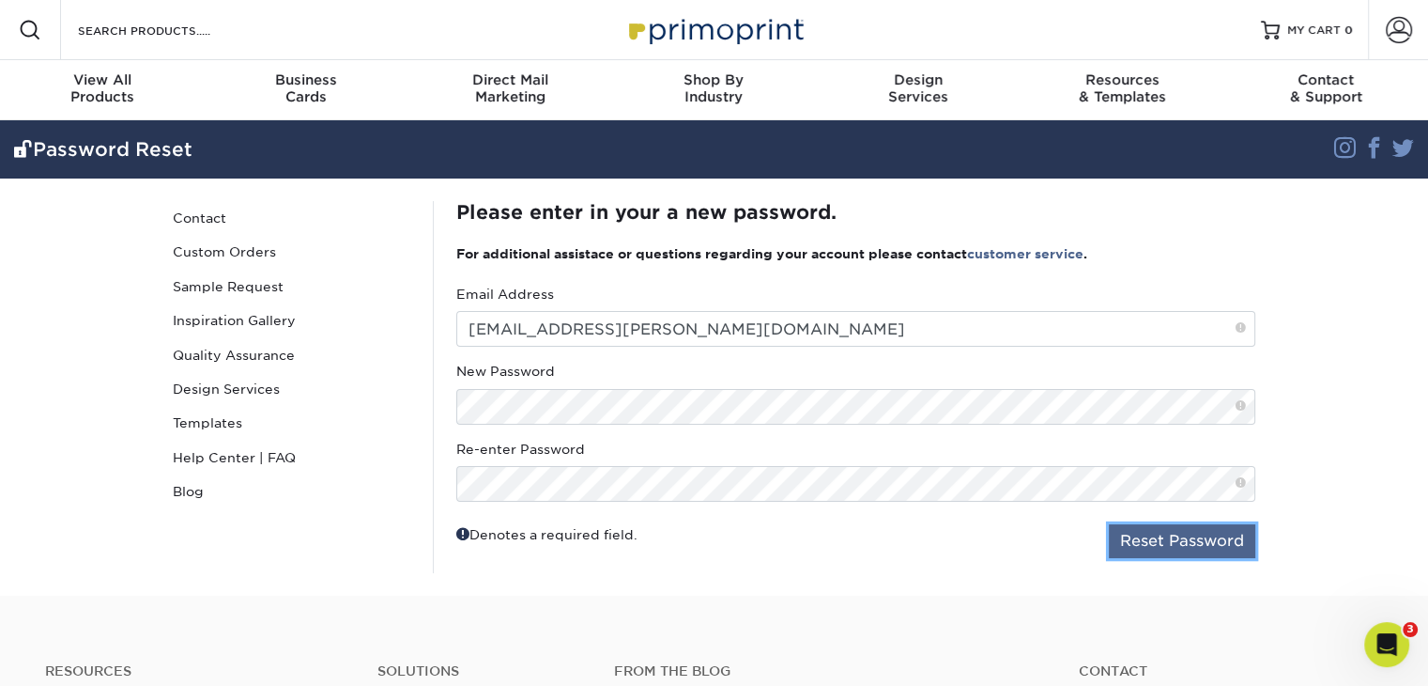
click at [1160, 543] on button "Reset Password" at bounding box center [1182, 541] width 146 height 34
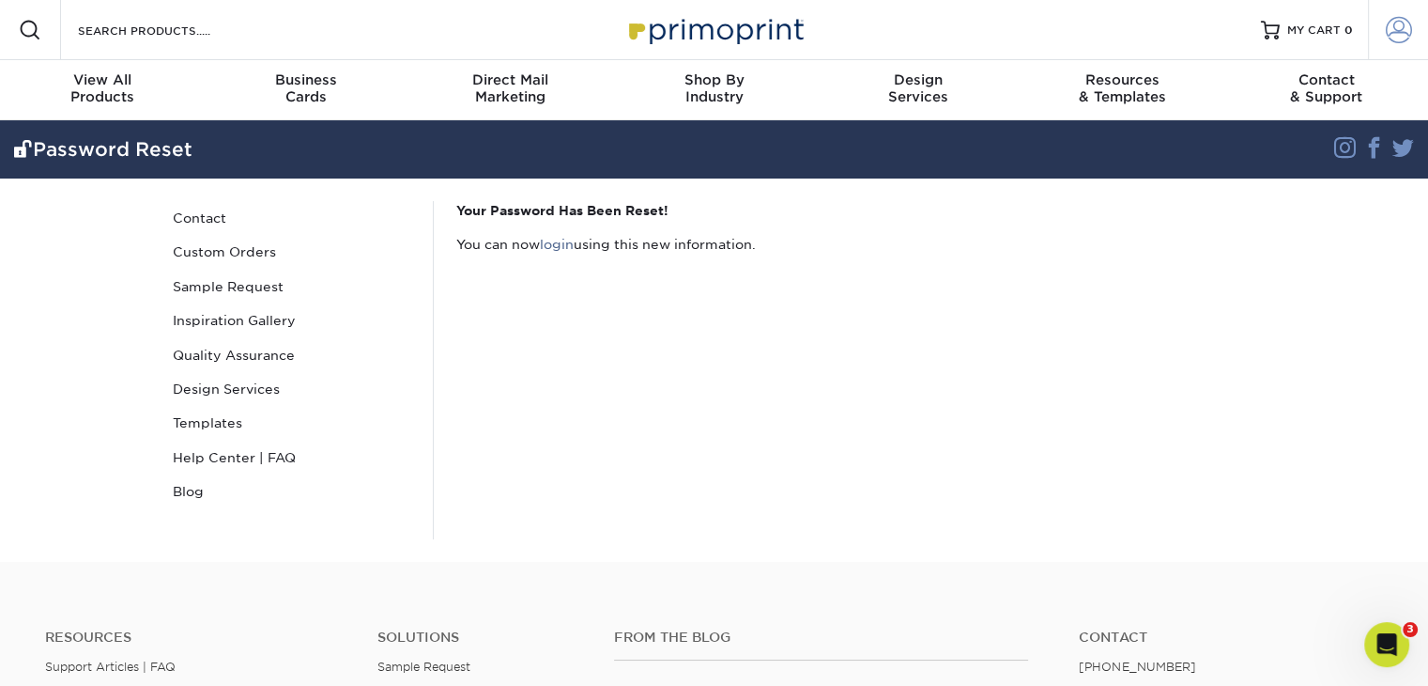
type input "[EMAIL_ADDRESS][PERSON_NAME][DOMAIN_NAME]"
click at [1390, 39] on span at bounding box center [1399, 30] width 26 height 26
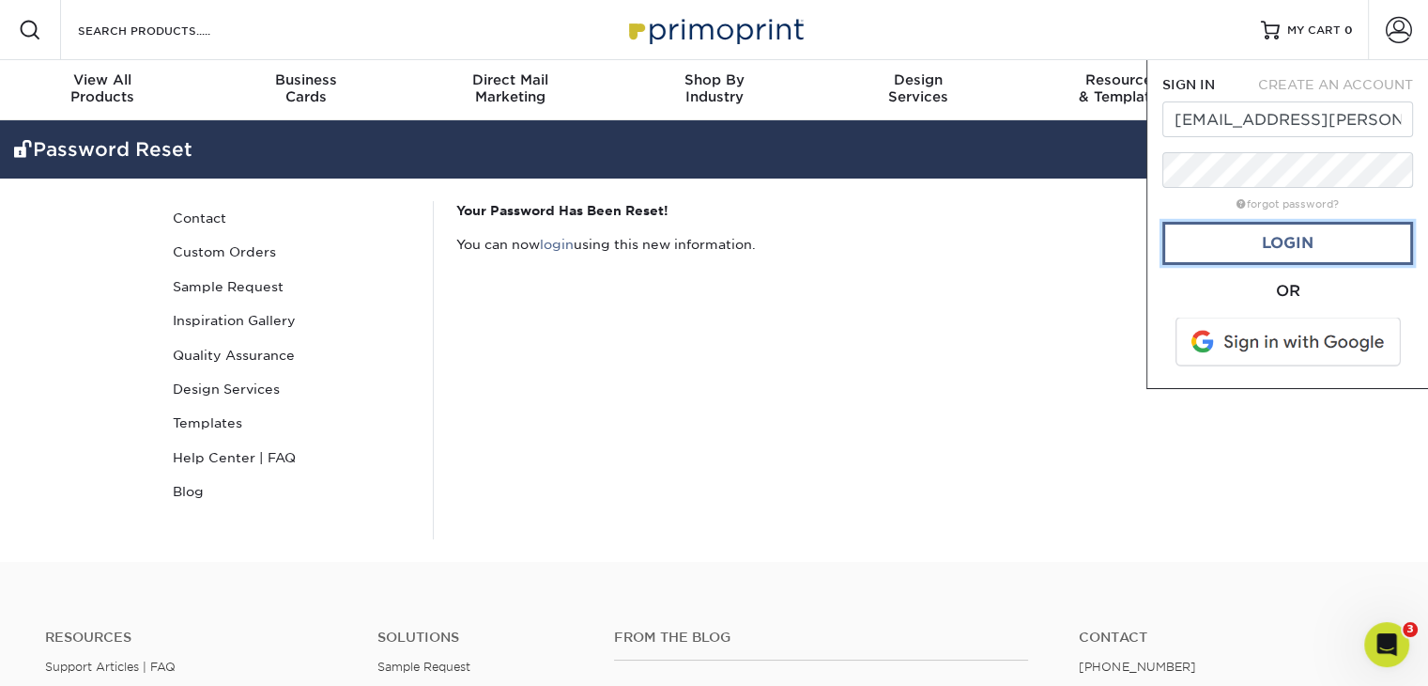
click at [1165, 236] on link "Login" at bounding box center [1288, 243] width 251 height 43
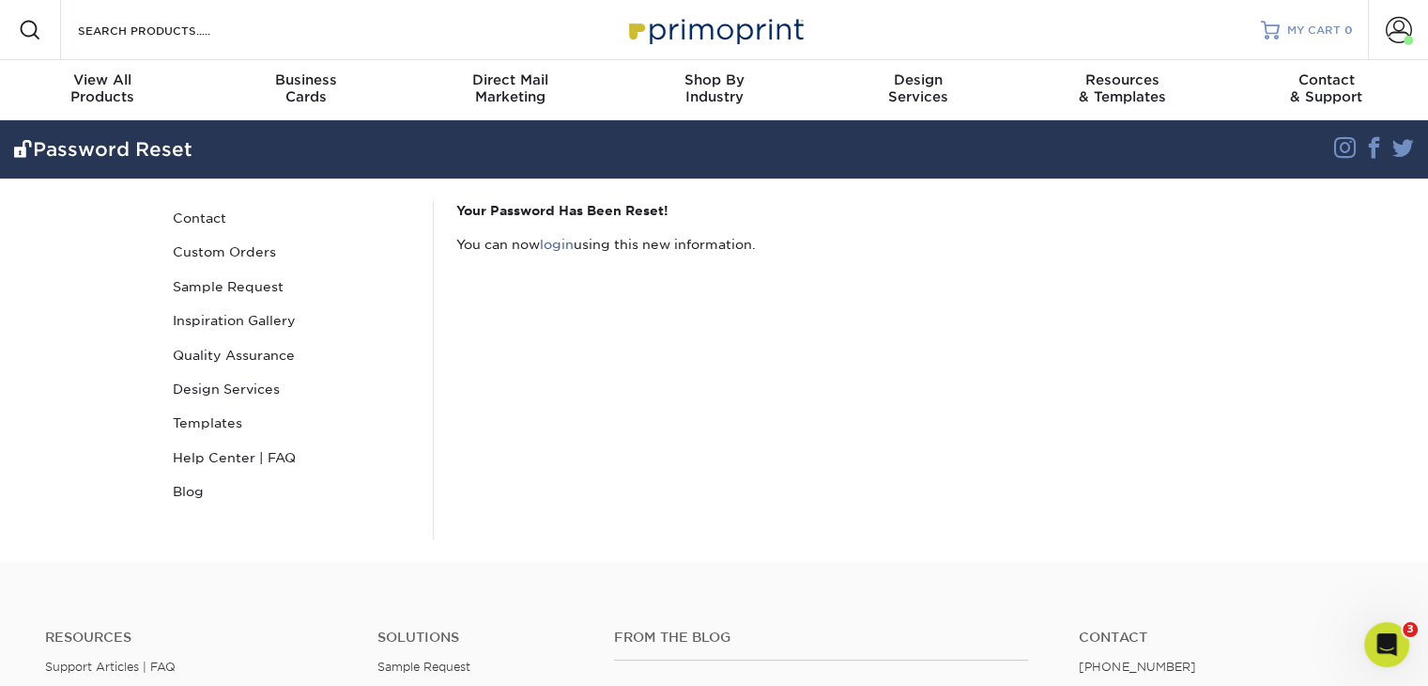
click at [1326, 31] on span "MY CART" at bounding box center [1315, 31] width 54 height 16
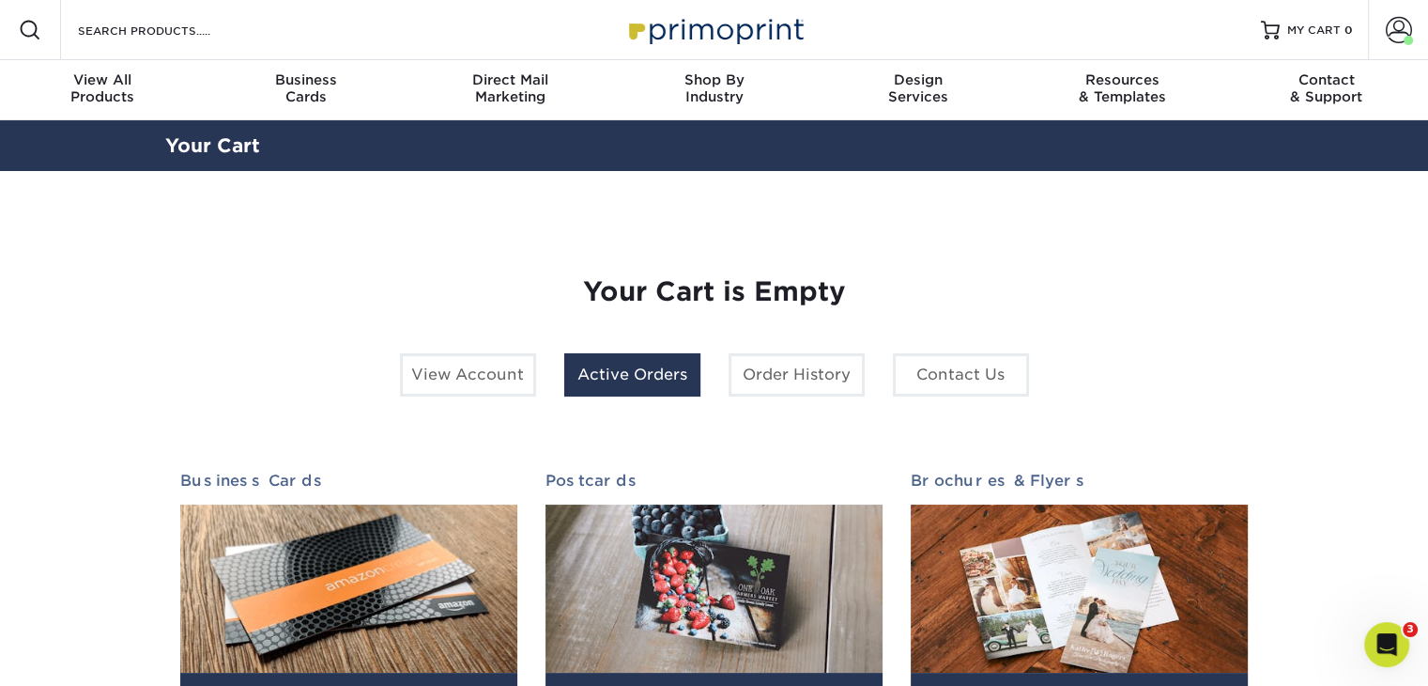
click at [601, 380] on link "Active Orders" at bounding box center [632, 374] width 136 height 43
